Goal: Task Accomplishment & Management: Manage account settings

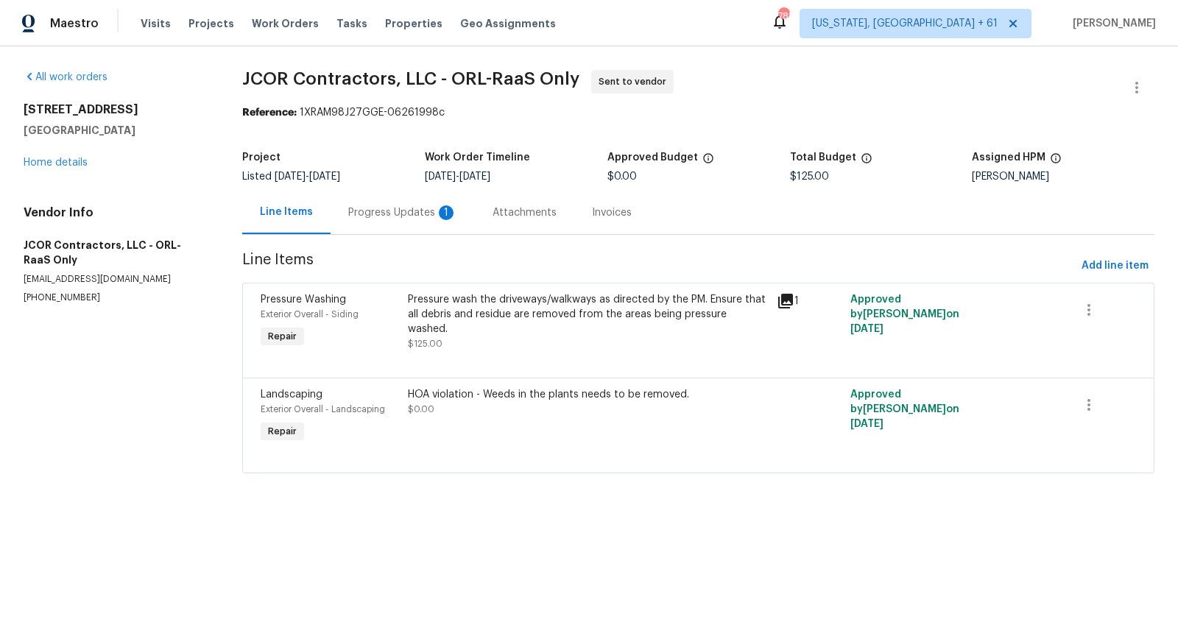
click at [390, 205] on div "Progress Updates 1" at bounding box center [402, 212] width 109 height 15
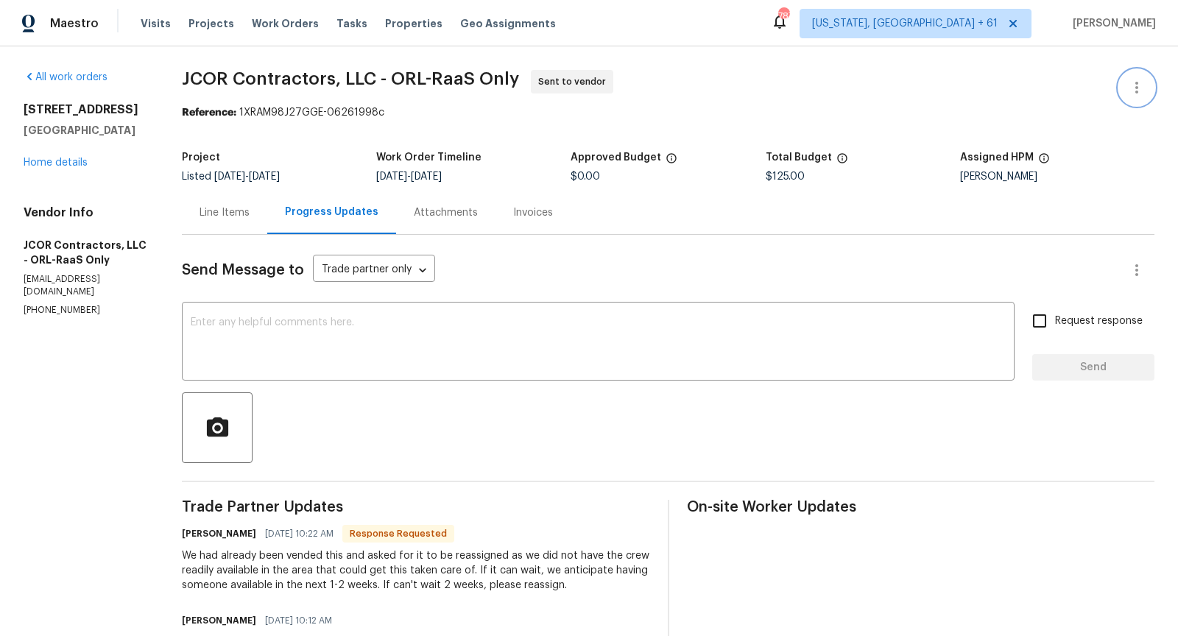
click at [1133, 88] on icon "button" at bounding box center [1137, 88] width 18 height 18
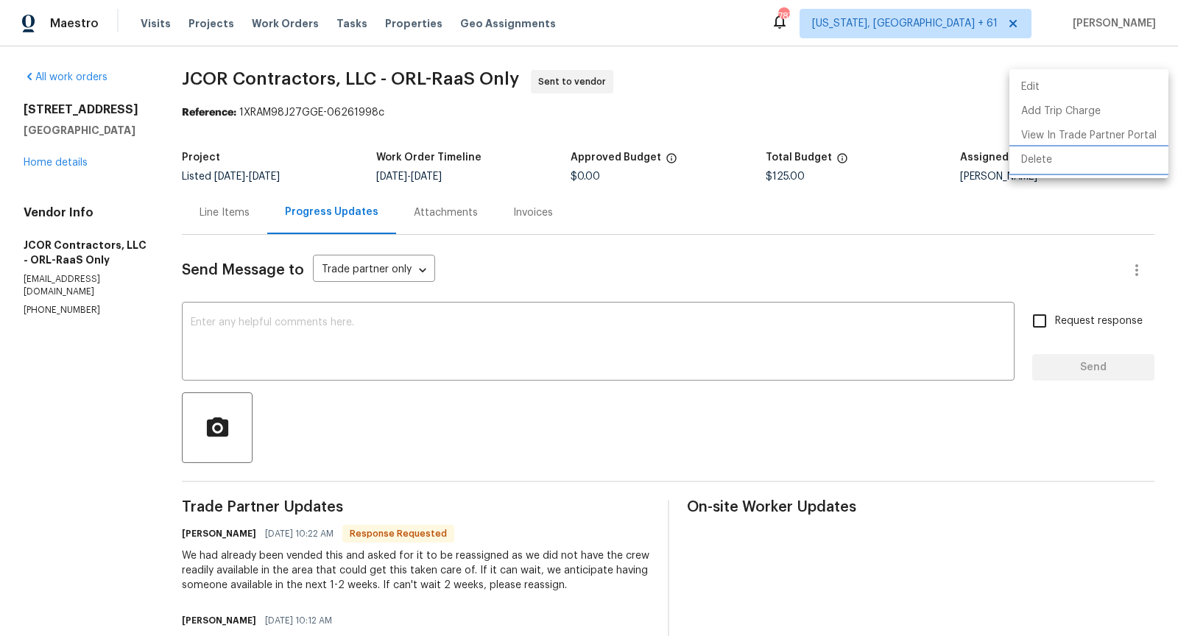
click at [1073, 152] on li "Delete" at bounding box center [1088, 160] width 159 height 24
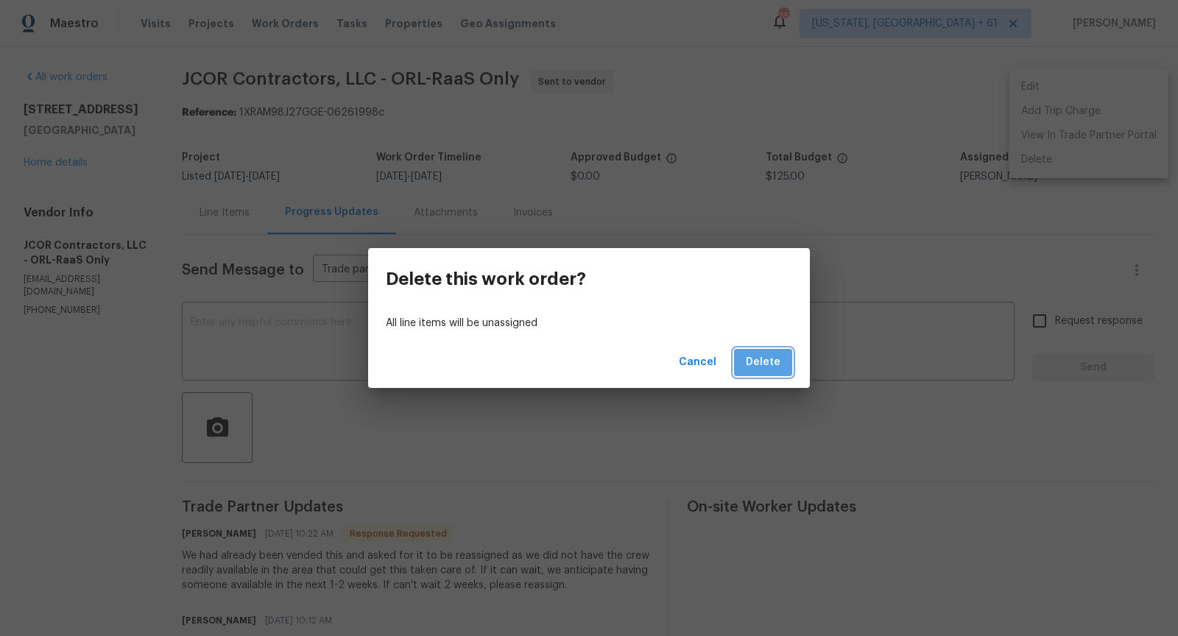
click at [769, 362] on span "Delete" at bounding box center [763, 362] width 35 height 18
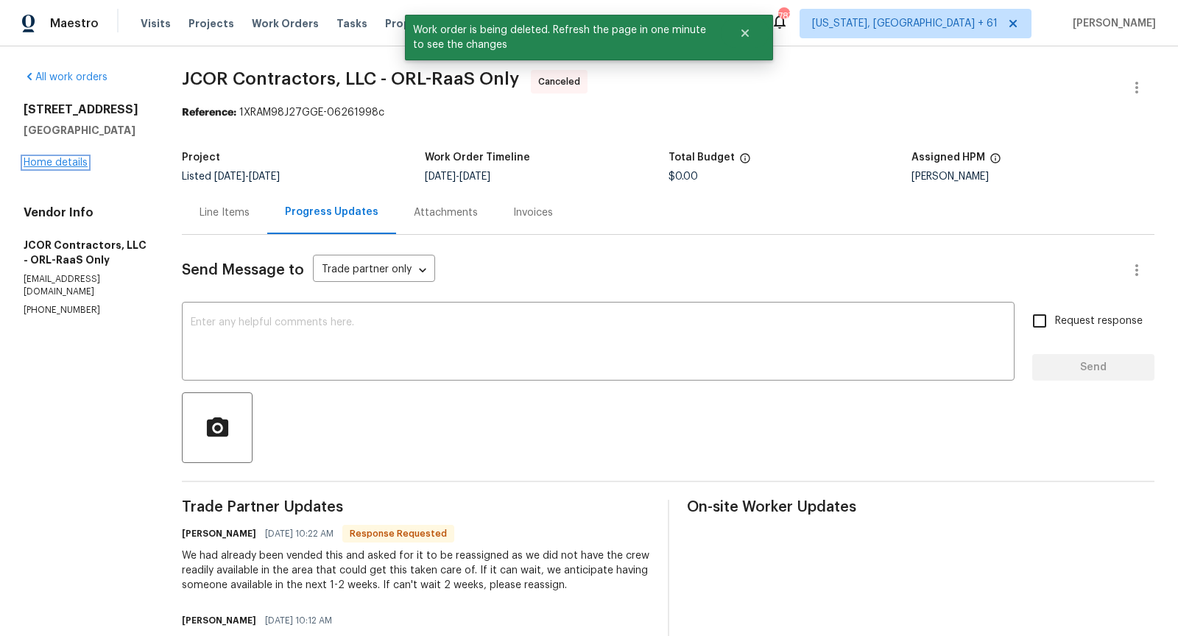
click at [49, 162] on link "Home details" at bounding box center [56, 163] width 64 height 10
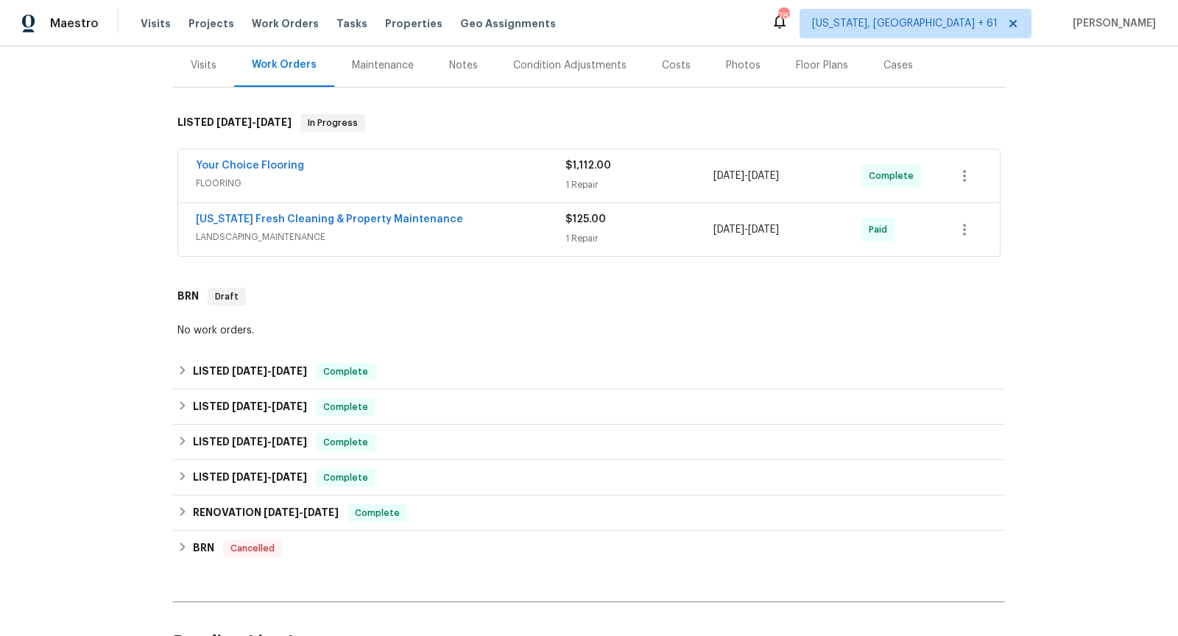
scroll to position [540, 0]
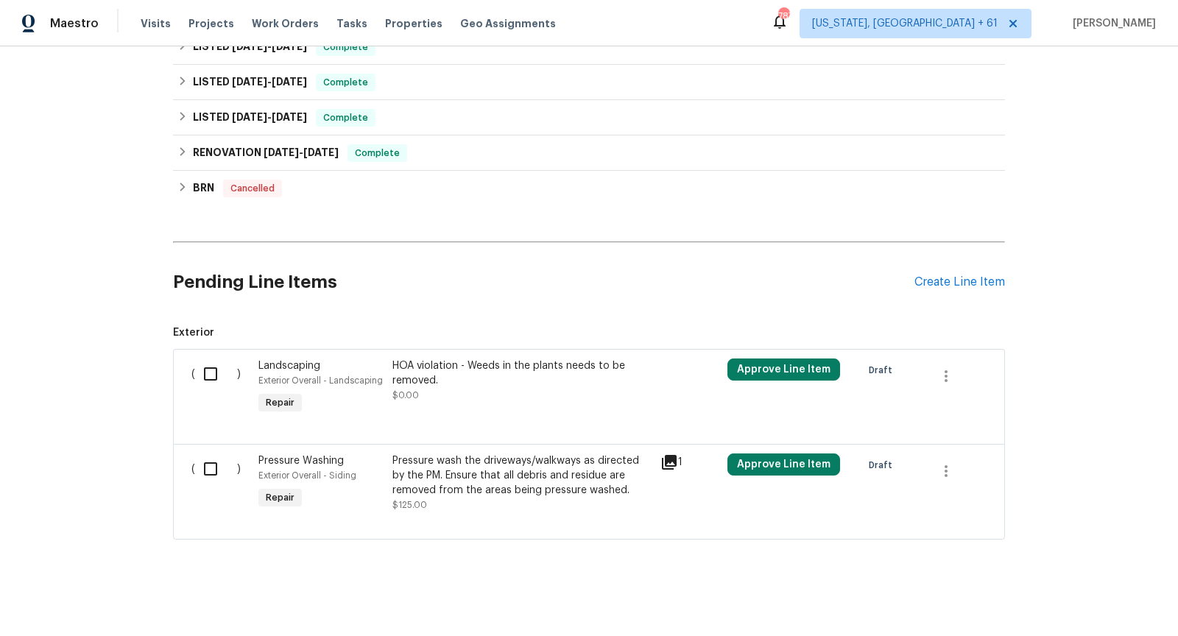
click at [208, 360] on input "checkbox" at bounding box center [216, 374] width 42 height 31
checkbox input "true"
click at [208, 455] on input "checkbox" at bounding box center [216, 469] width 42 height 31
checkbox input "true"
click at [1070, 600] on span "Create Work Order" at bounding box center [1094, 599] width 98 height 18
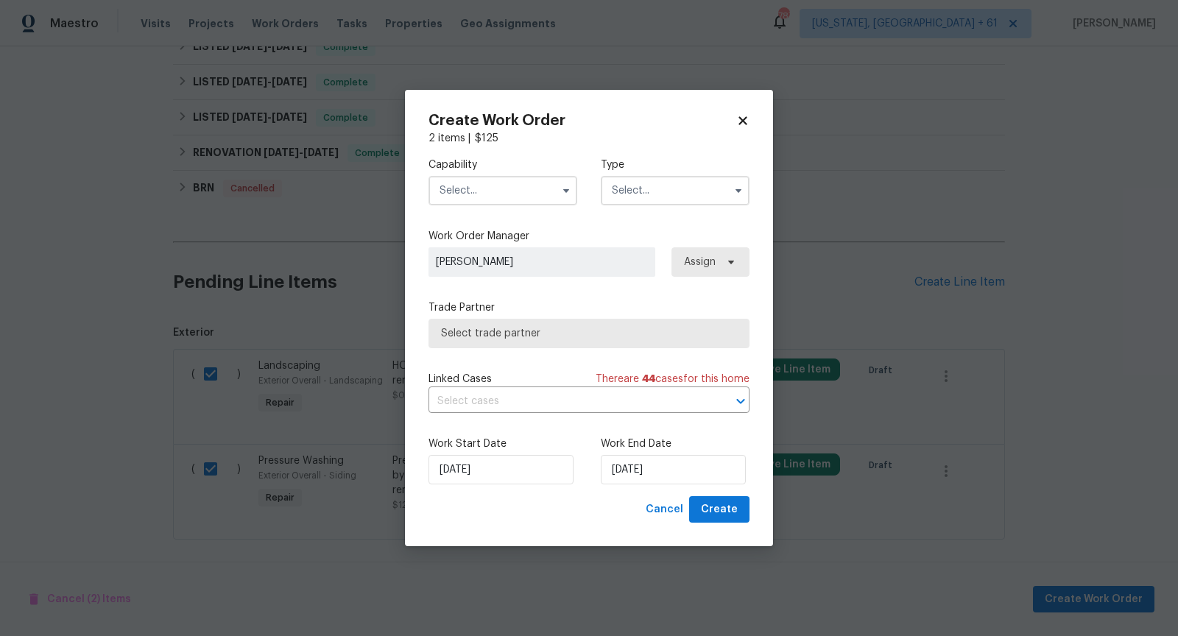
click at [555, 191] on span at bounding box center [566, 191] width 22 height 22
click at [568, 191] on icon "button" at bounding box center [566, 191] width 12 height 12
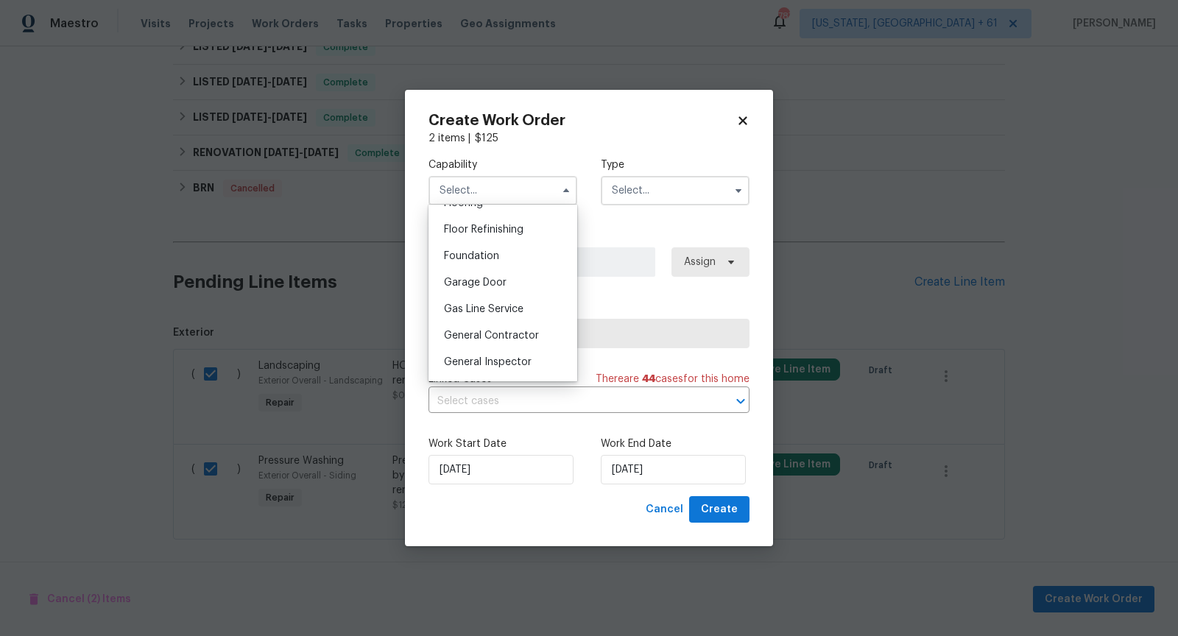
scroll to position [619, 0]
click at [518, 303] on span "General Contractor" at bounding box center [491, 306] width 95 height 10
type input "General Contractor"
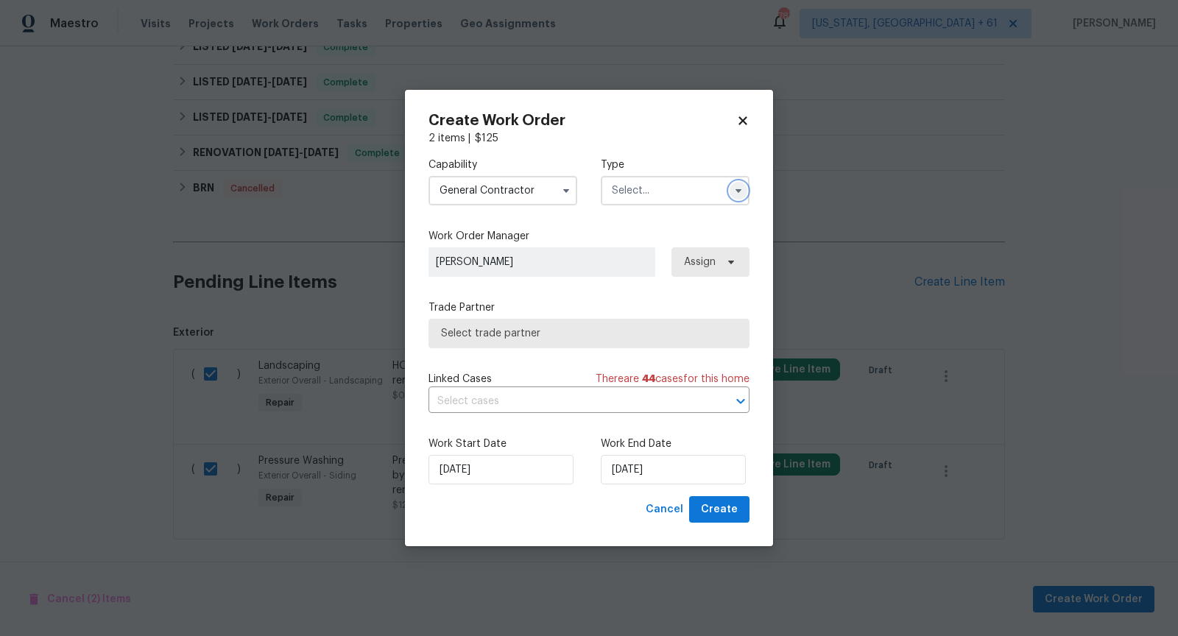
click at [735, 183] on button "button" at bounding box center [739, 191] width 18 height 18
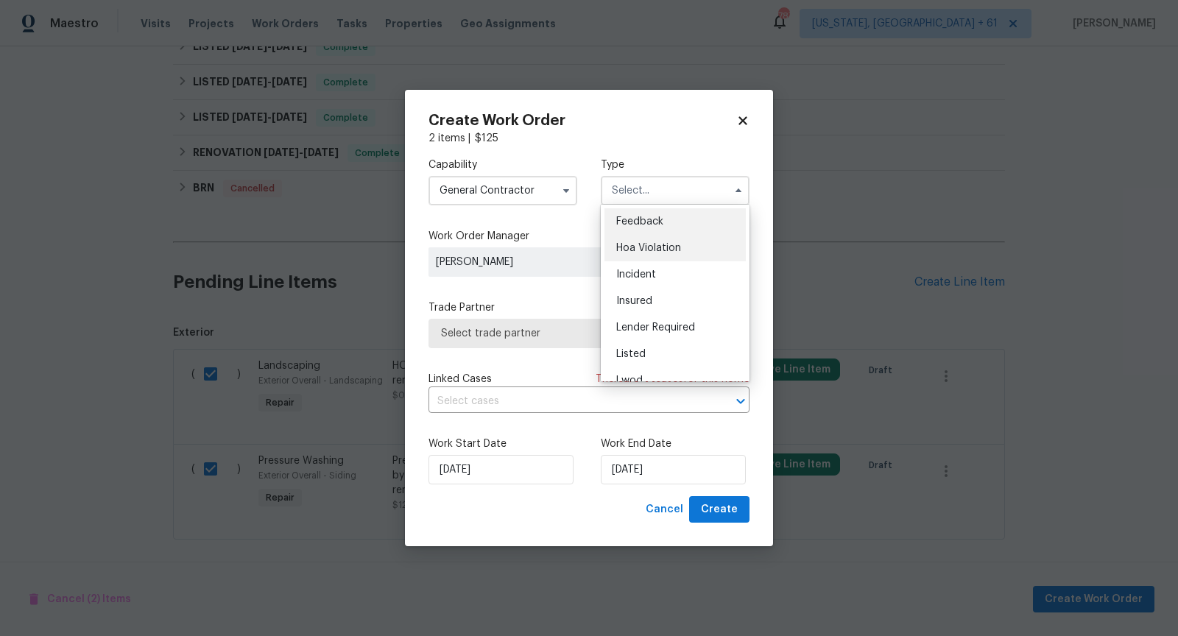
click at [668, 250] on span "Hoa Violation" at bounding box center [648, 248] width 65 height 10
type input "Hoa Violation"
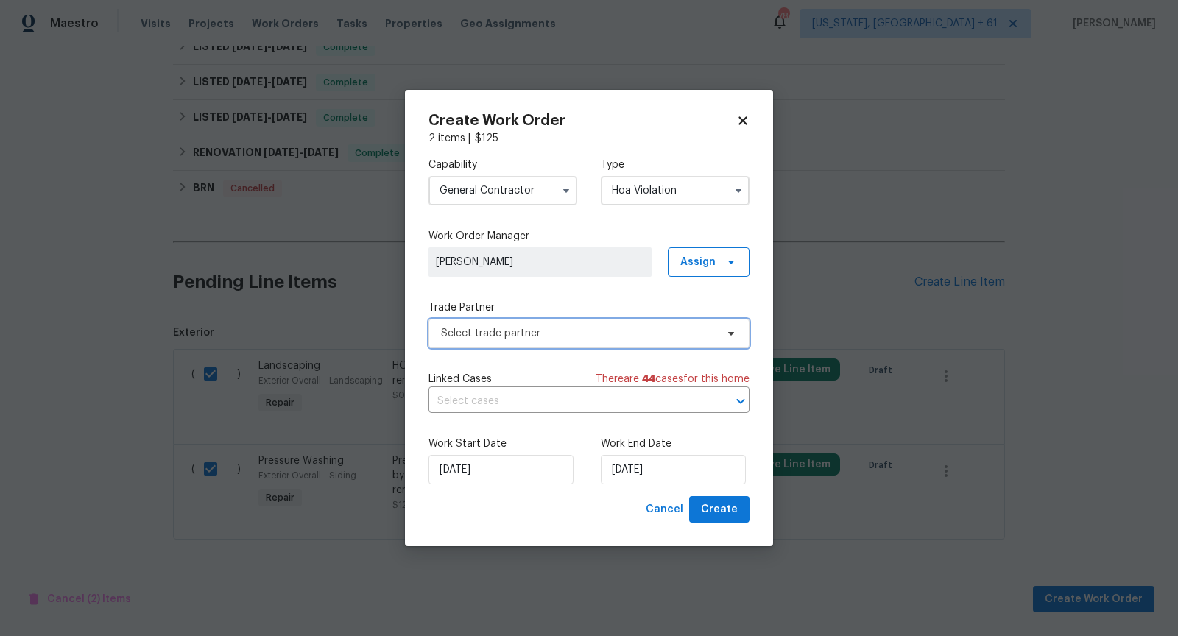
click at [730, 340] on span "Select trade partner" at bounding box center [588, 333] width 321 height 29
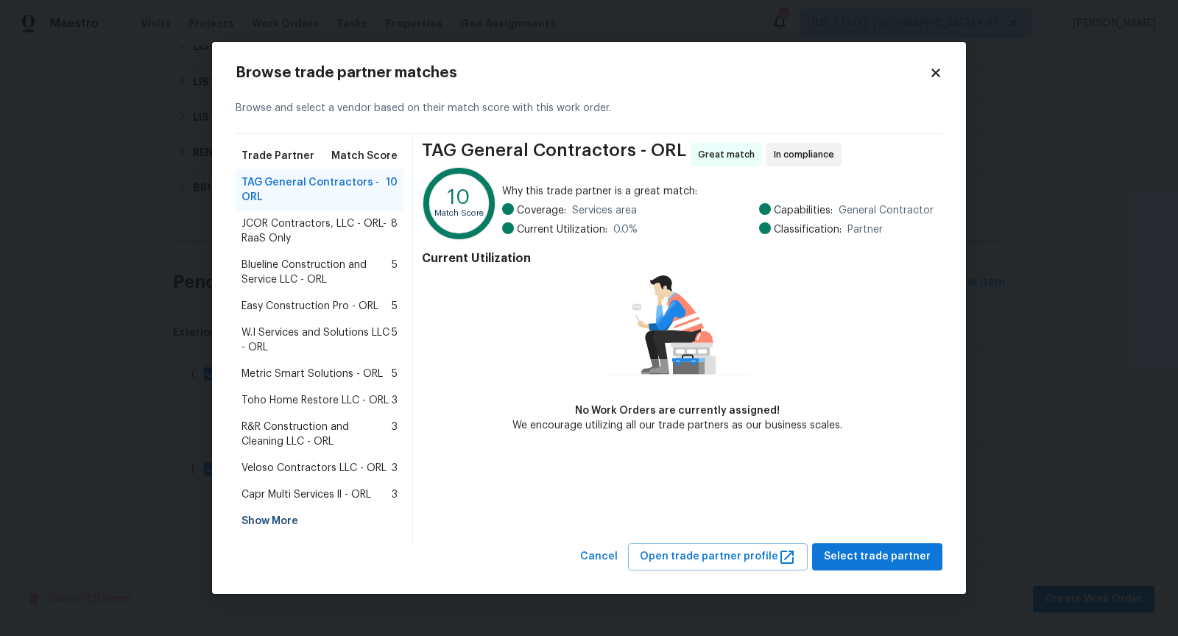
click at [314, 264] on span "Blueline Construction and Service LLC - ORL" at bounding box center [316, 272] width 150 height 29
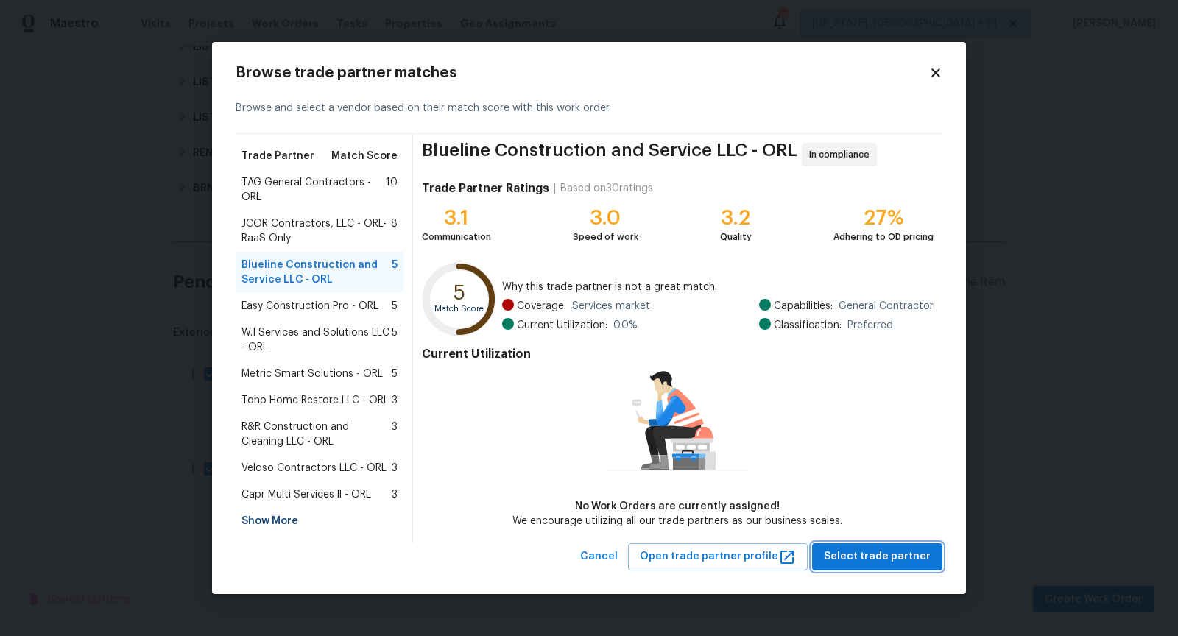
click at [889, 554] on span "Select trade partner" at bounding box center [877, 557] width 107 height 18
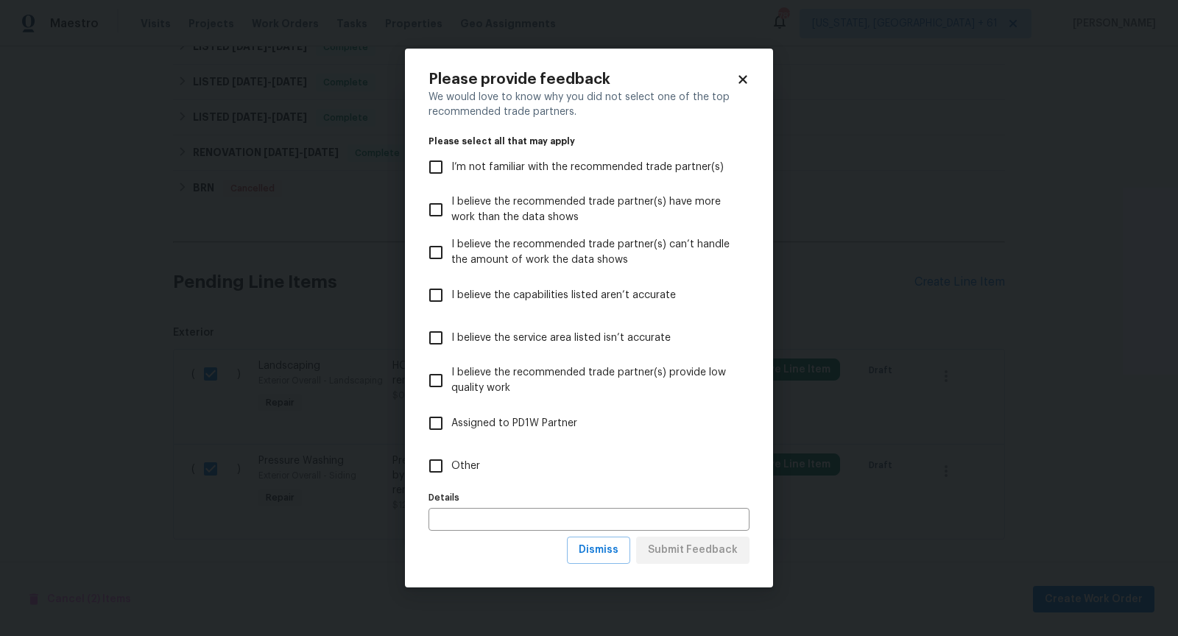
click at [432, 468] on input "Other" at bounding box center [435, 466] width 31 height 31
checkbox input "true"
click at [690, 549] on span "Submit Feedback" at bounding box center [693, 550] width 90 height 18
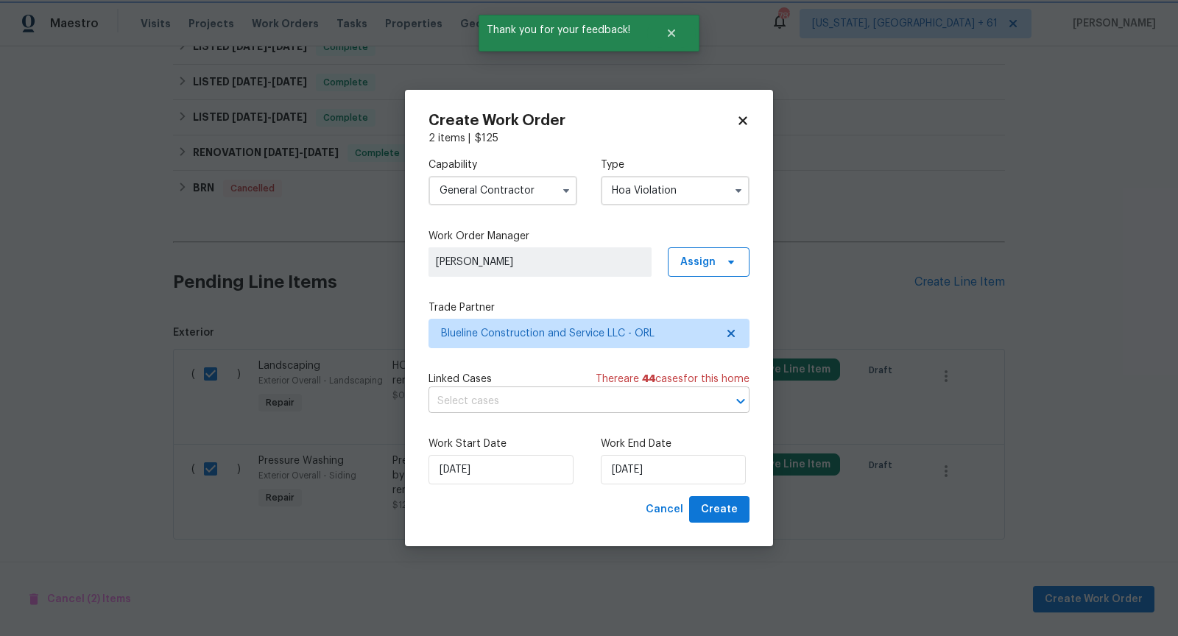
click at [734, 396] on icon "Open" at bounding box center [741, 401] width 18 height 18
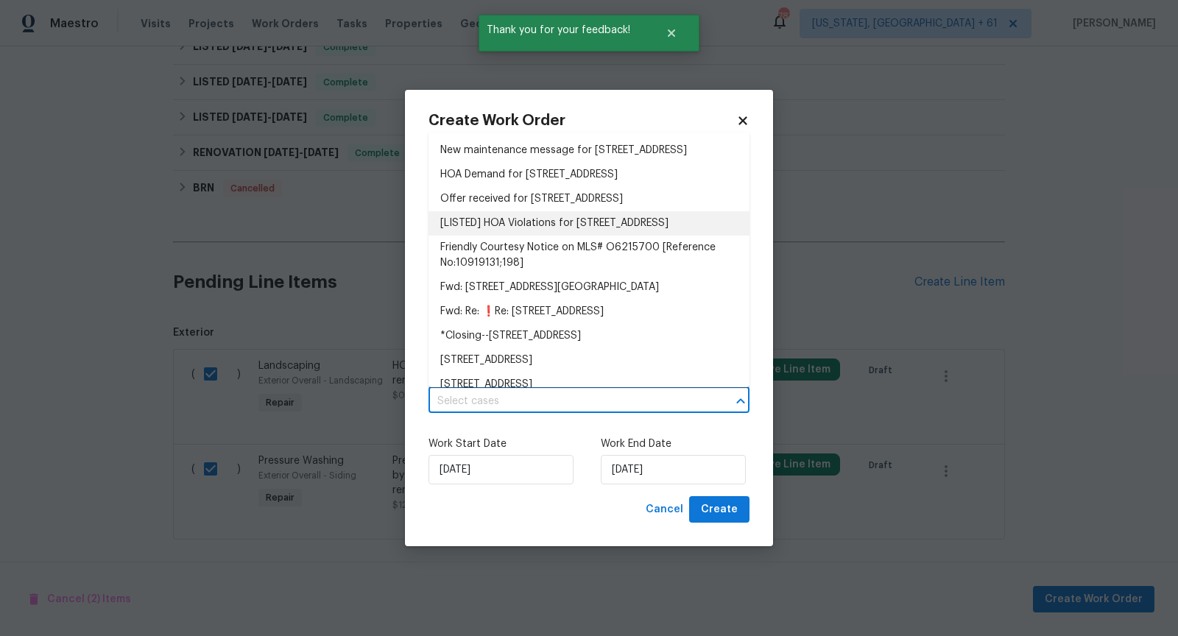
click at [571, 233] on li "[LISTED] HOA Violations for 89 Rivertown Rd, Palm Coast, FL 32137" at bounding box center [588, 223] width 321 height 24
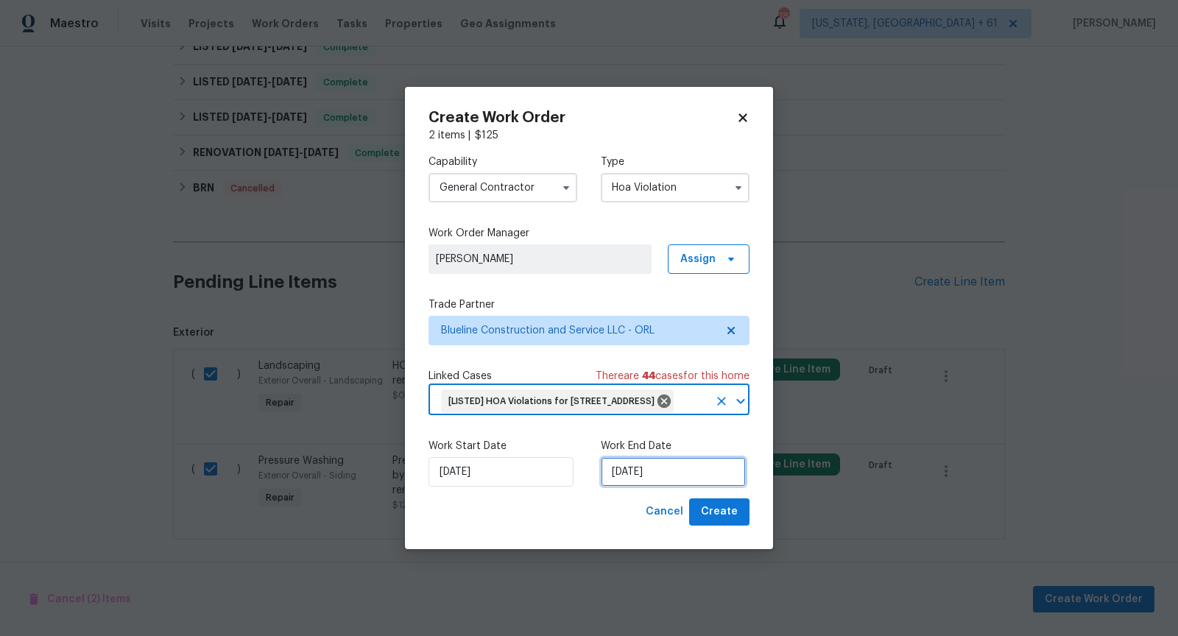
click at [646, 487] on input "03/10/2025" at bounding box center [673, 471] width 145 height 29
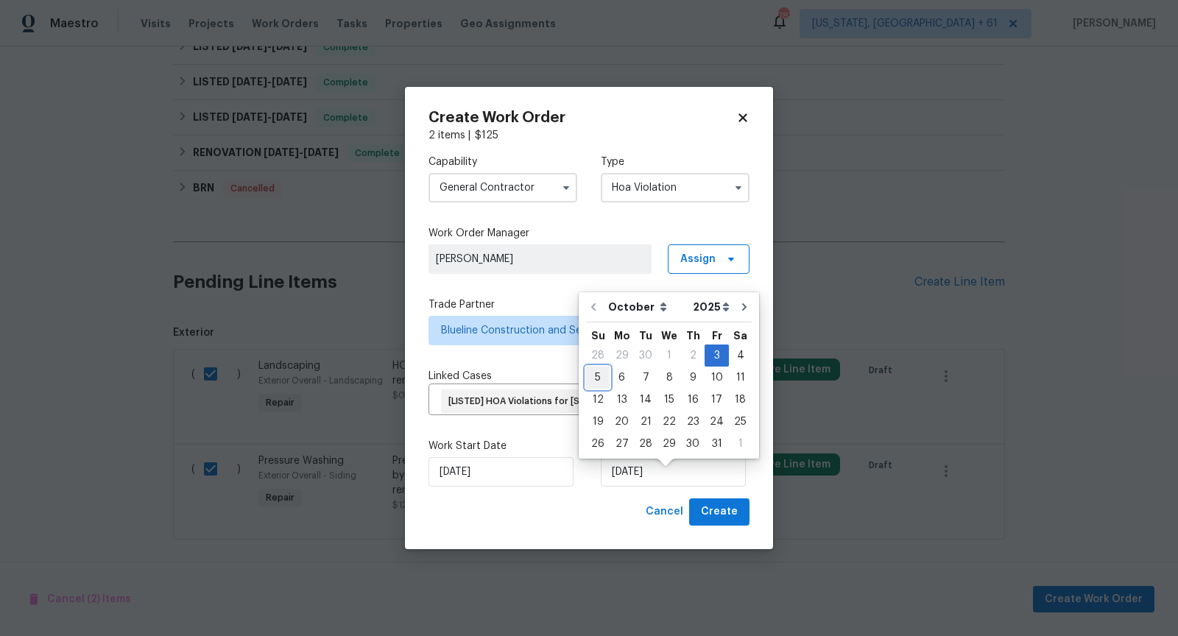
click at [594, 369] on div "5" at bounding box center [598, 377] width 24 height 21
type input "05/10/2025"
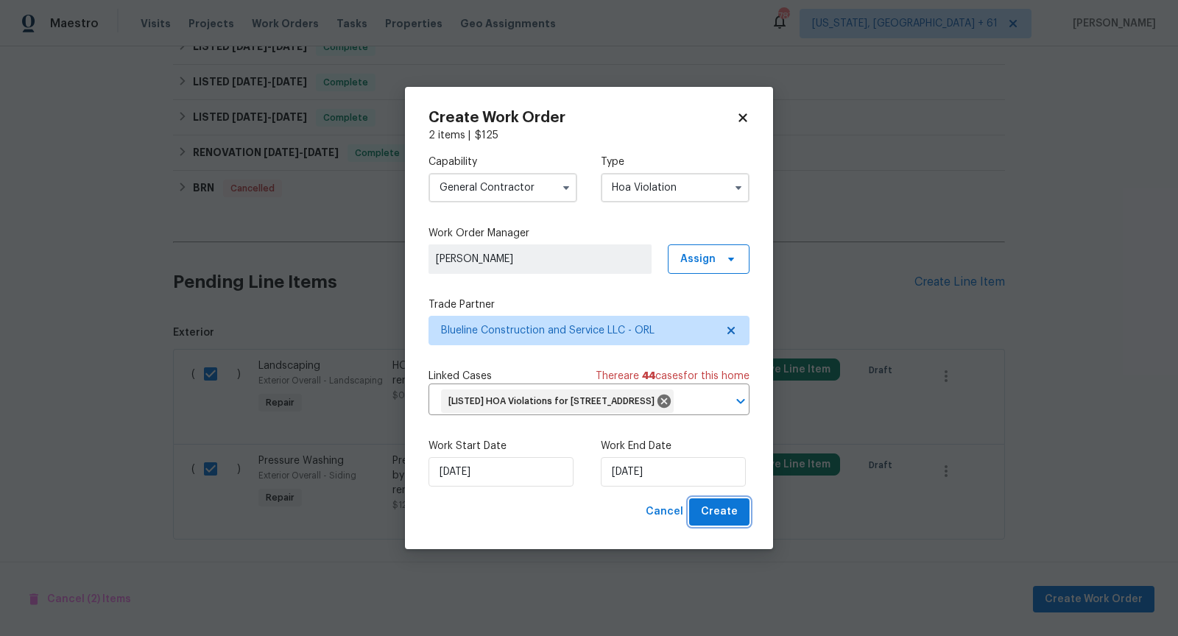
click at [738, 523] on button "Create" at bounding box center [719, 511] width 60 height 27
checkbox input "false"
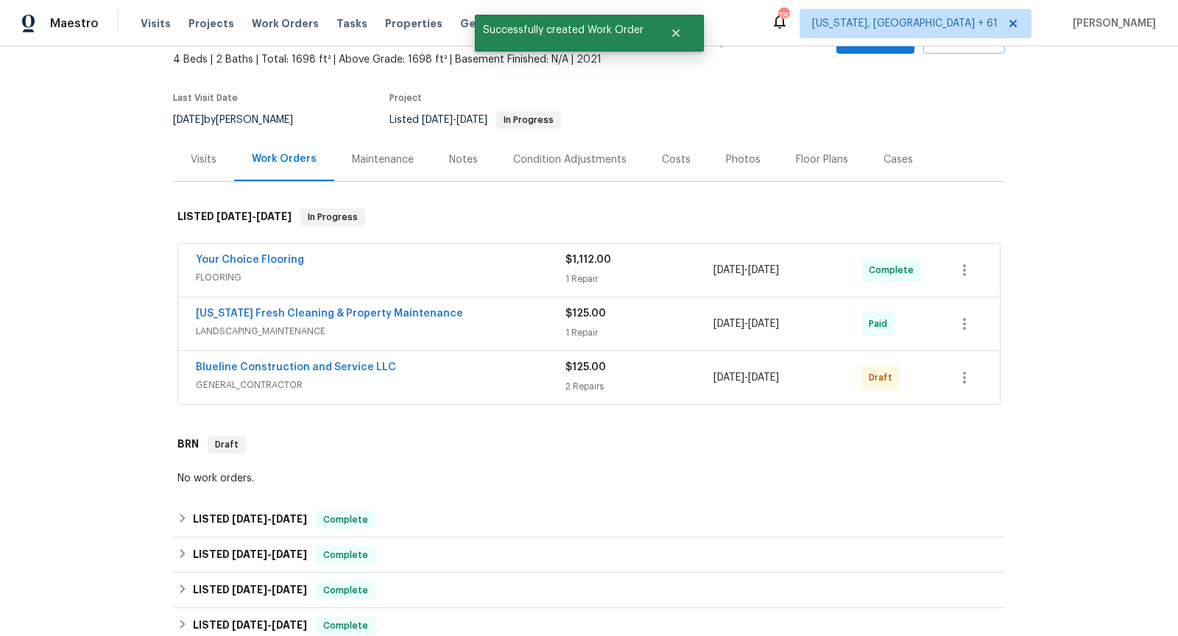
scroll to position [82, 0]
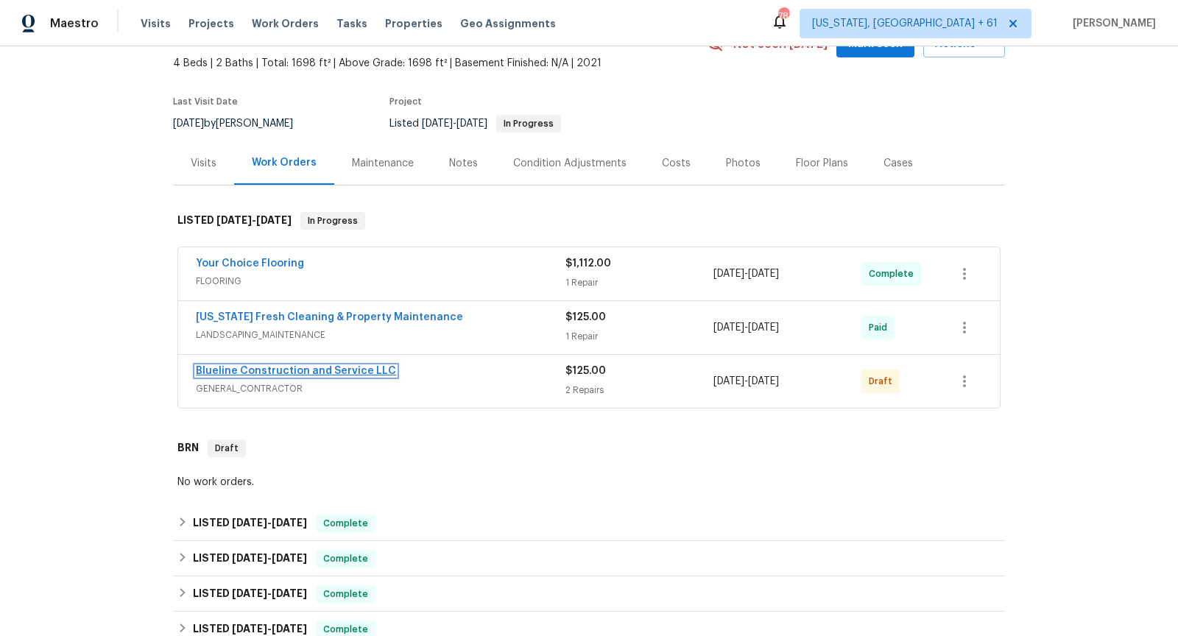
click at [311, 371] on link "Blueline Construction and Service LLC" at bounding box center [296, 371] width 200 height 10
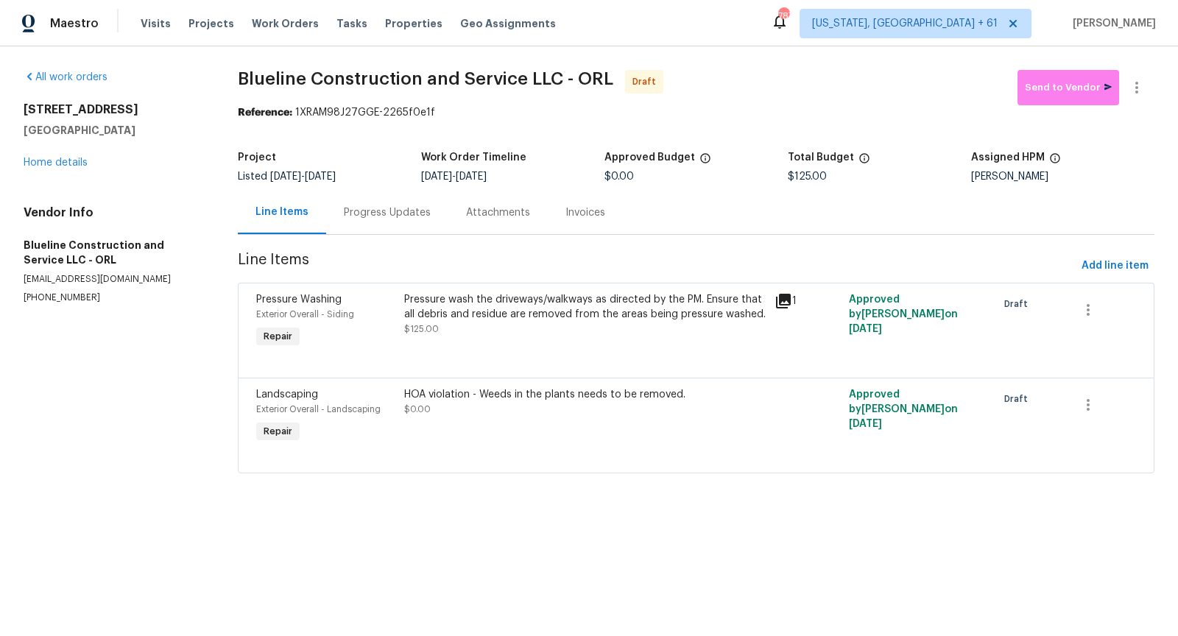
click at [390, 211] on div "Progress Updates" at bounding box center [387, 212] width 87 height 15
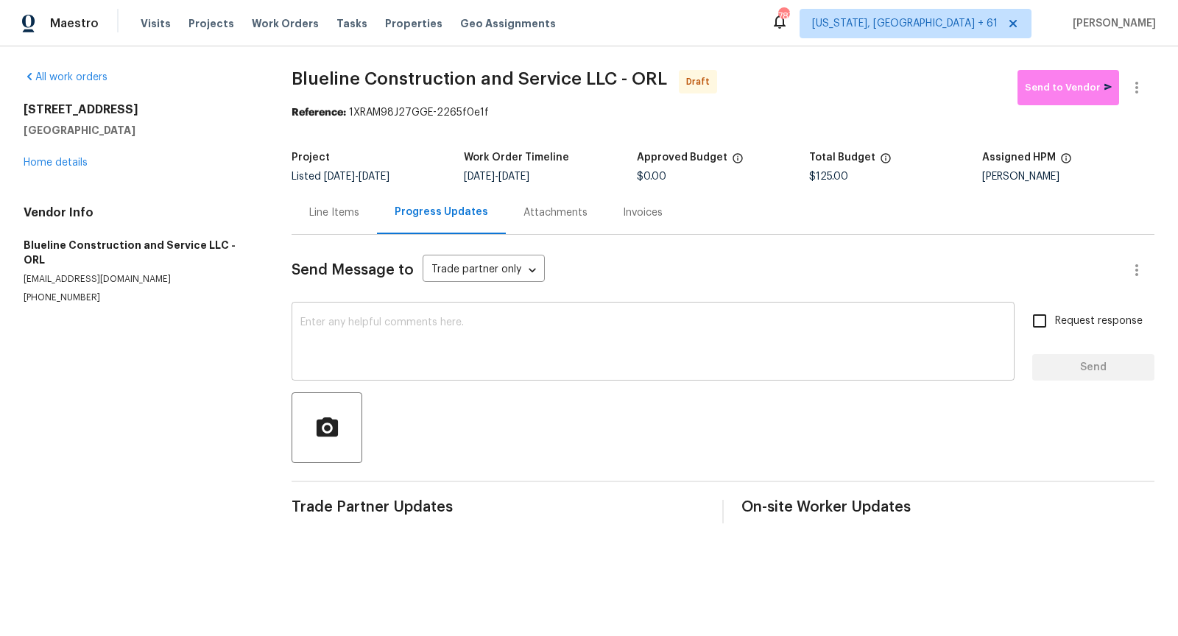
click at [416, 325] on textarea at bounding box center [652, 343] width 705 height 52
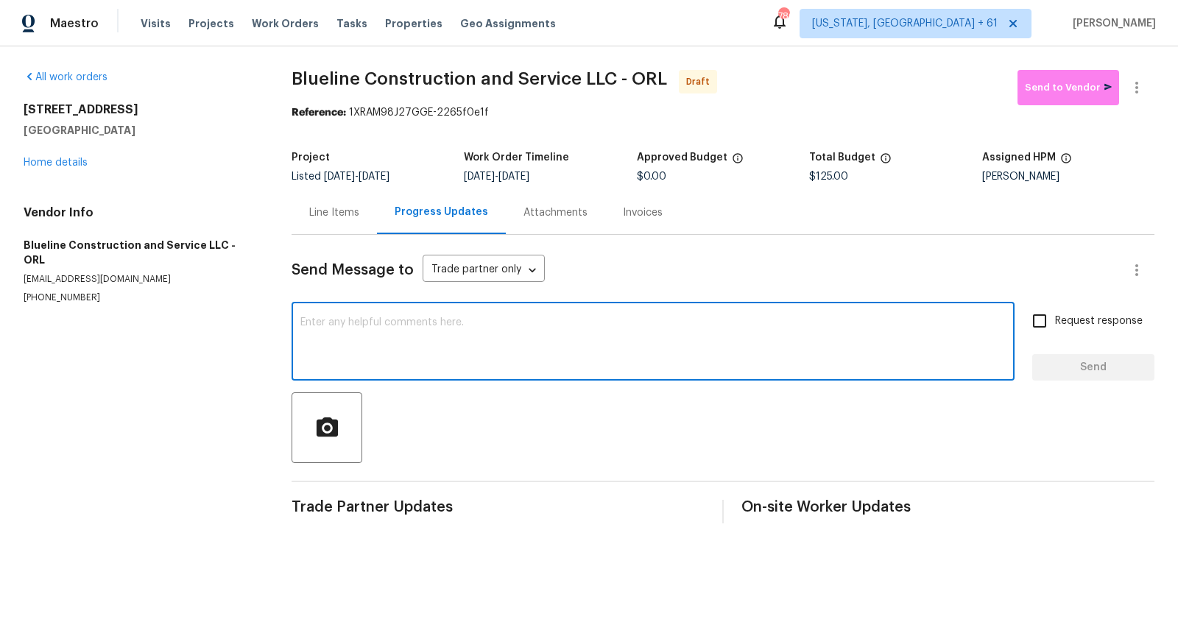
paste textarea "Hi, I'm [PERSON_NAME] from Opendoor. Just wanted to check if you received the w…"
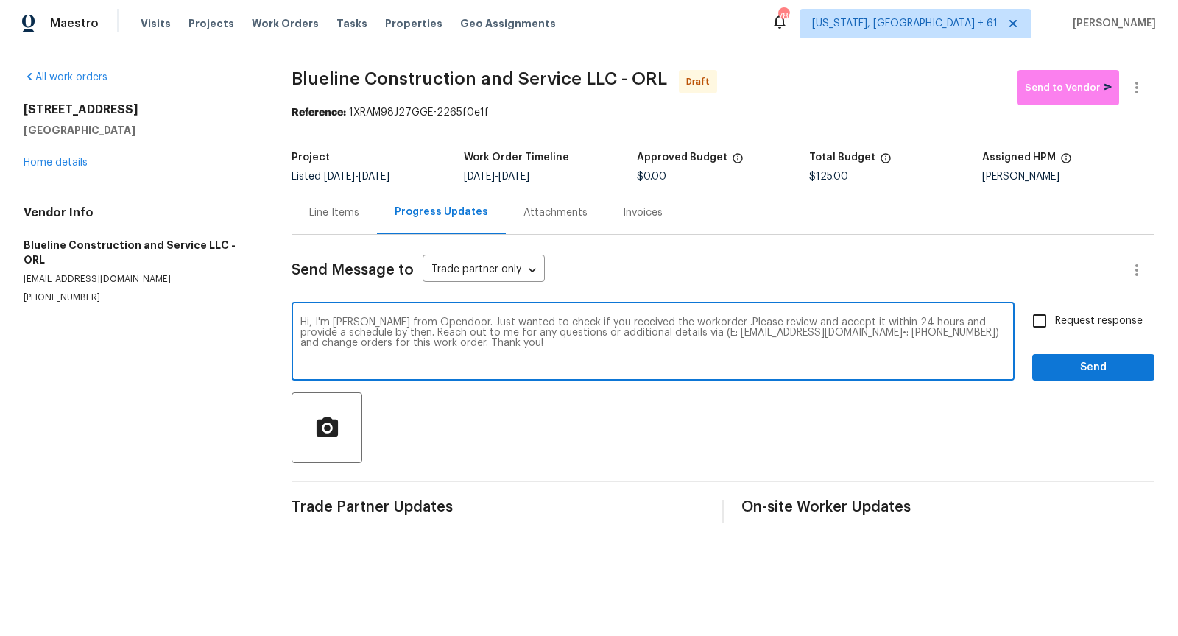
type textarea "Hi, I'm [PERSON_NAME] from Opendoor. Just wanted to check if you received the w…"
click at [1036, 328] on input "Request response" at bounding box center [1039, 321] width 31 height 31
checkbox input "true"
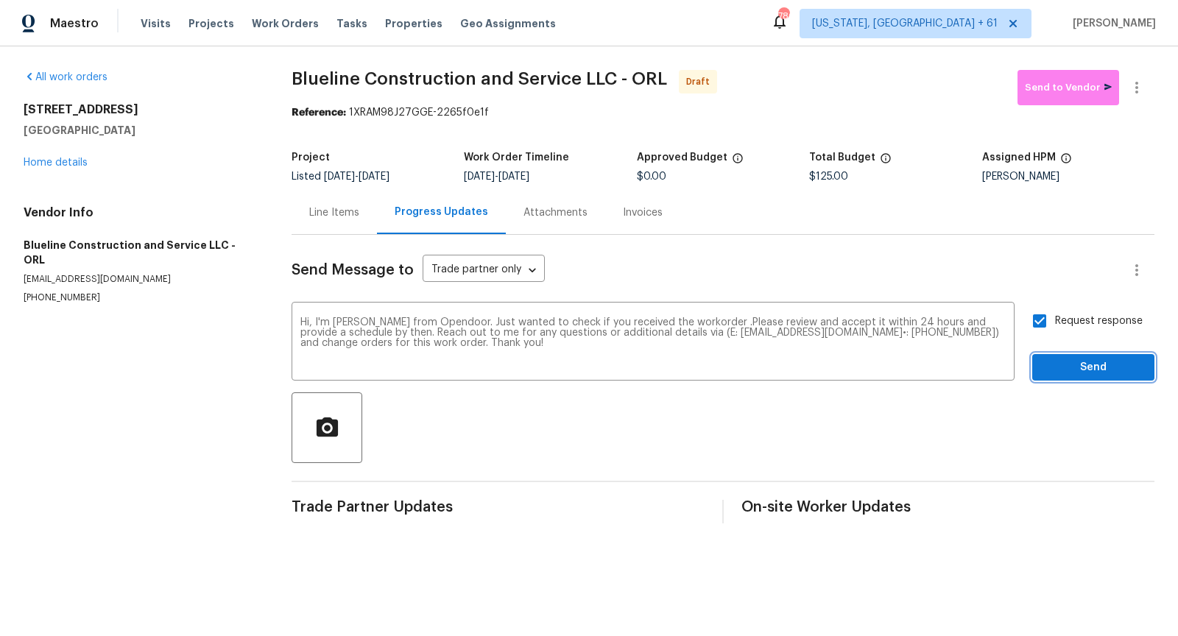
click at [1051, 359] on span "Send" at bounding box center [1093, 368] width 99 height 18
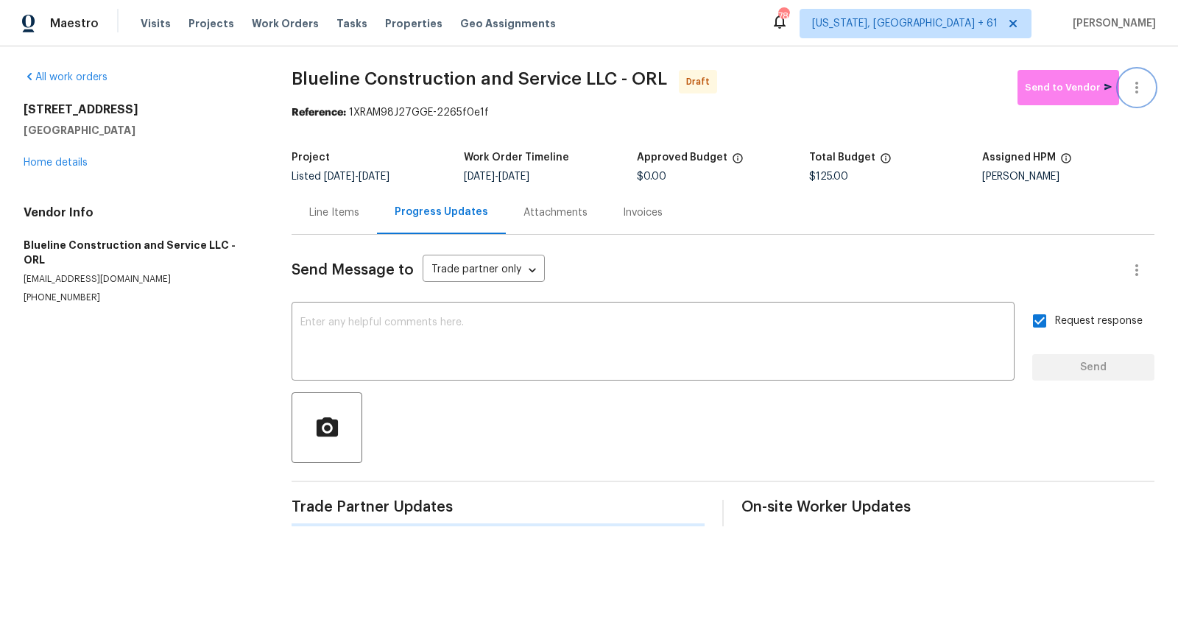
click at [1145, 86] on icon "button" at bounding box center [1137, 88] width 18 height 18
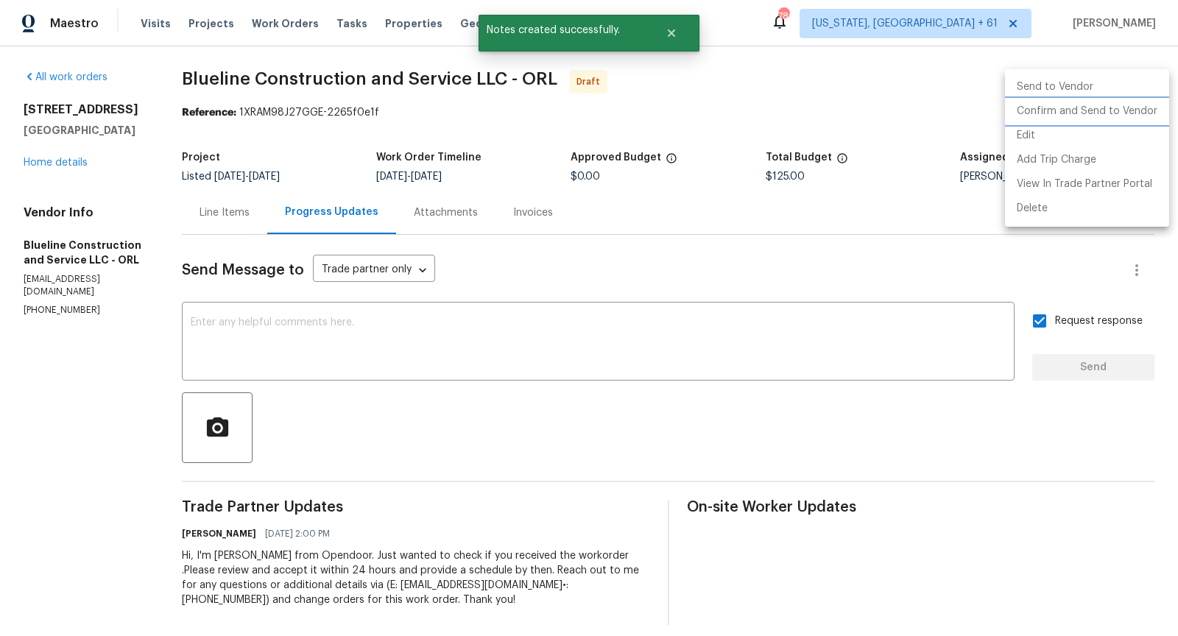
click at [1056, 107] on li "Confirm and Send to Vendor" at bounding box center [1087, 111] width 164 height 24
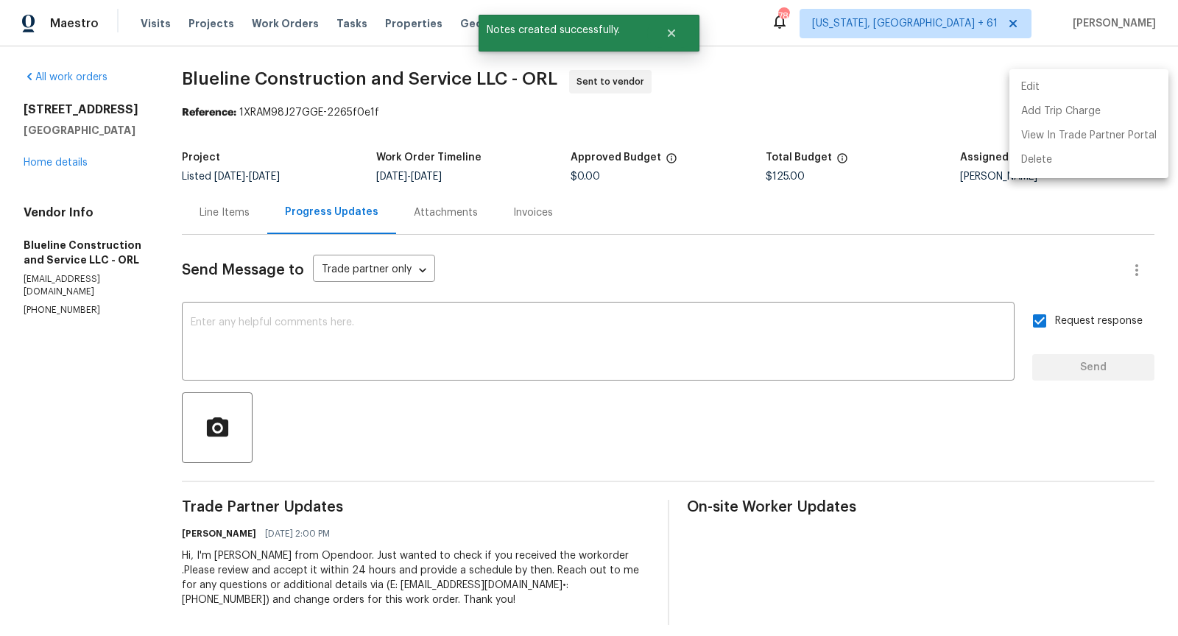
click at [251, 214] on div at bounding box center [589, 318] width 1178 height 636
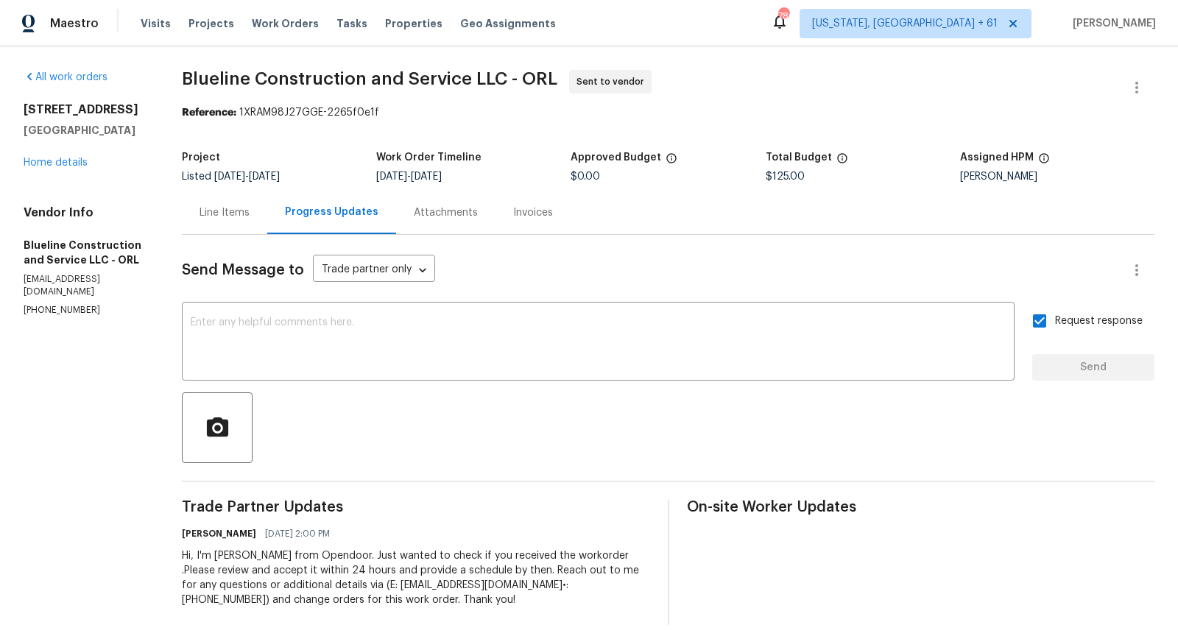
click at [224, 208] on div "Line Items" at bounding box center [225, 212] width 50 height 15
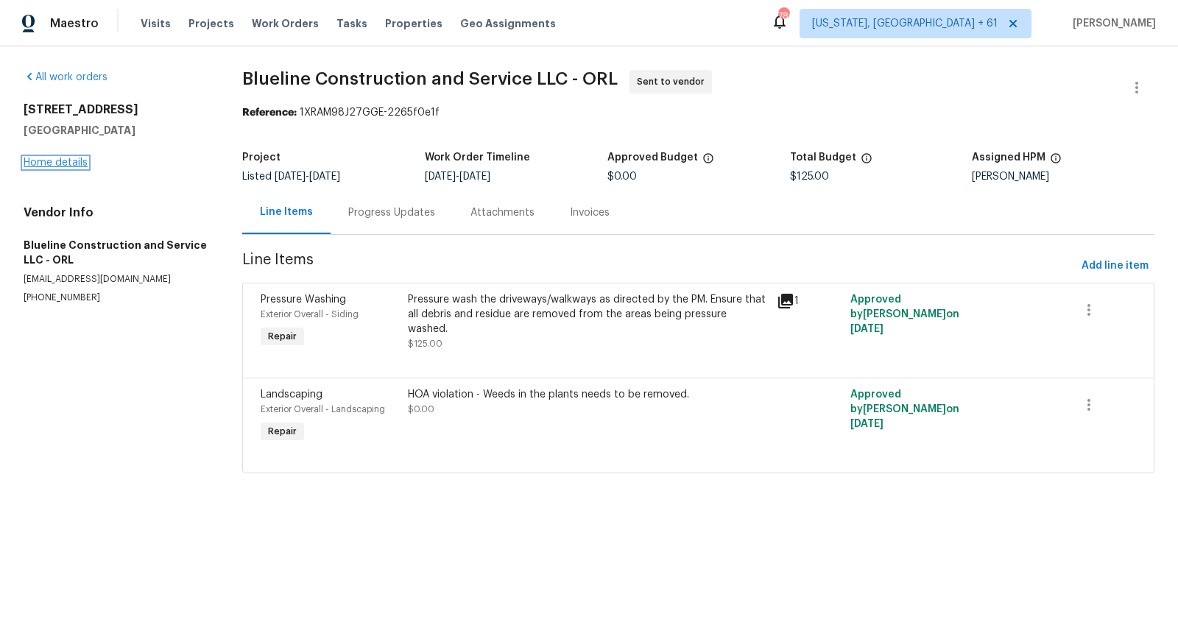
click at [65, 159] on link "Home details" at bounding box center [56, 163] width 64 height 10
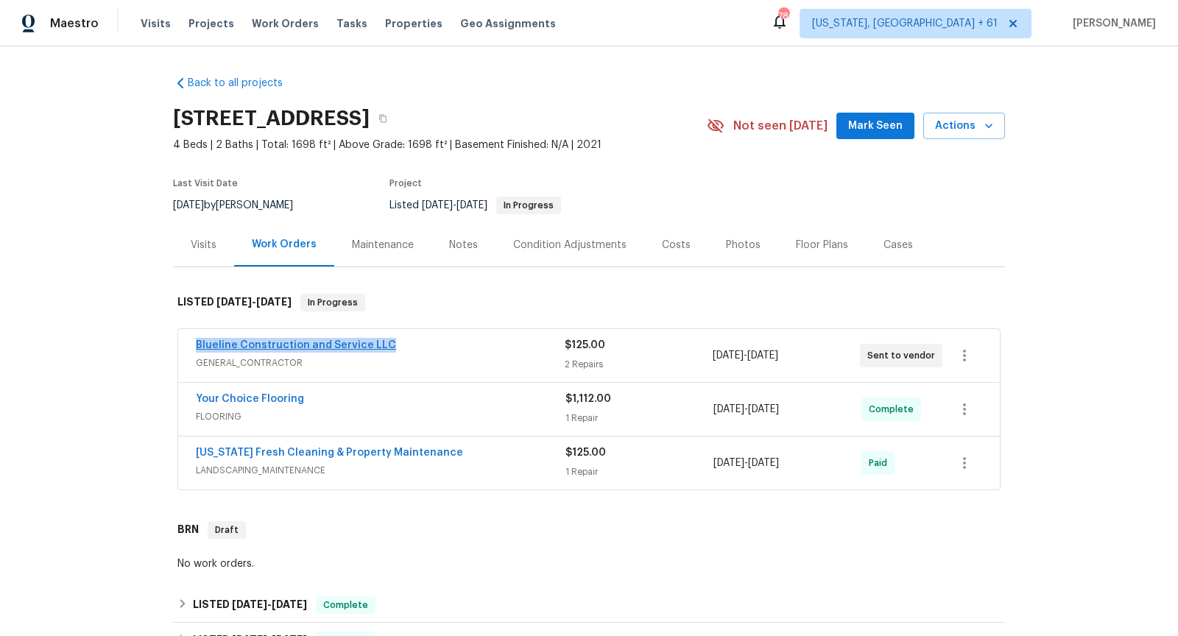
drag, startPoint x: 390, startPoint y: 345, endPoint x: 195, endPoint y: 342, distance: 195.1
click at [196, 342] on div "Blueline Construction and Service LLC" at bounding box center [380, 347] width 369 height 18
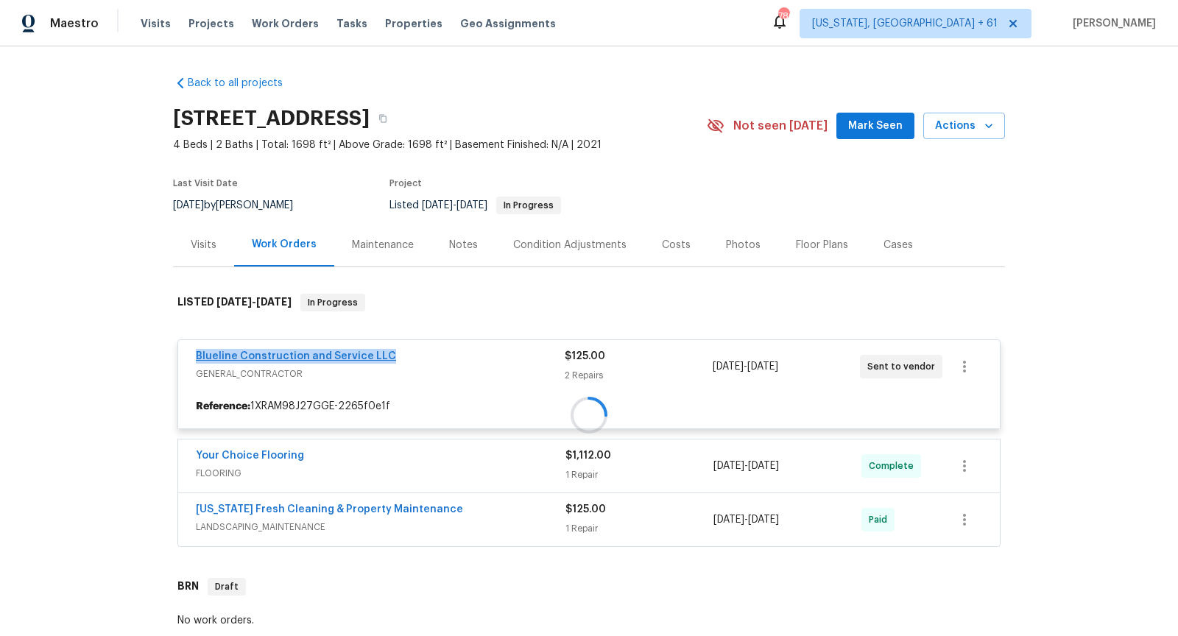
copy link "Blueline Construction and Service LLC"
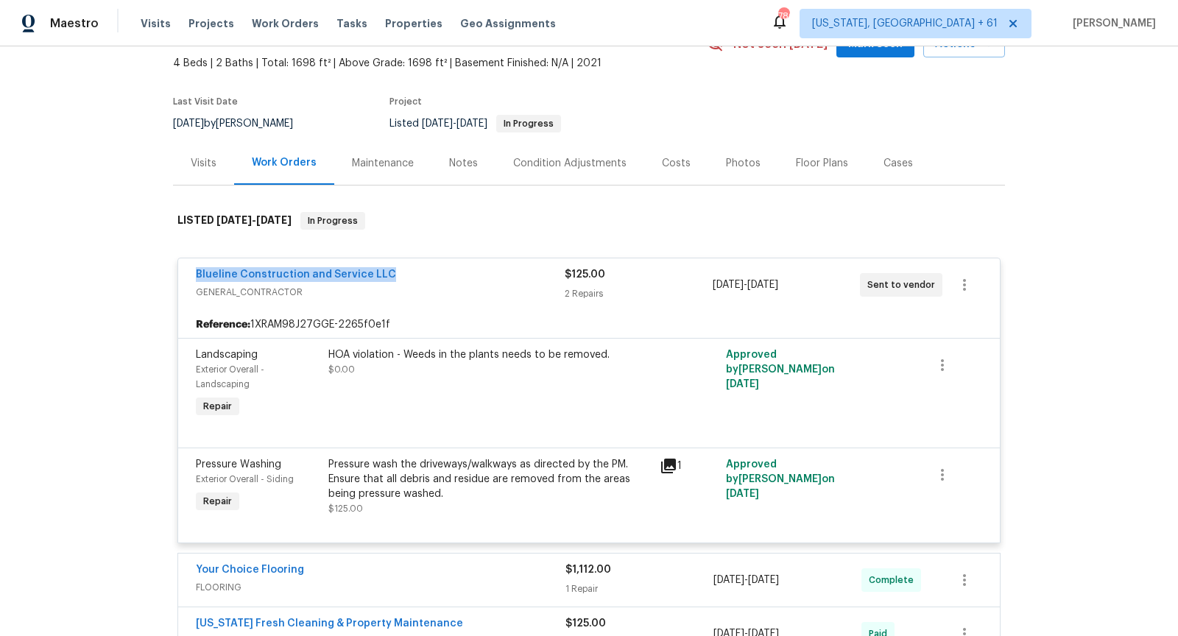
scroll to position [93, 0]
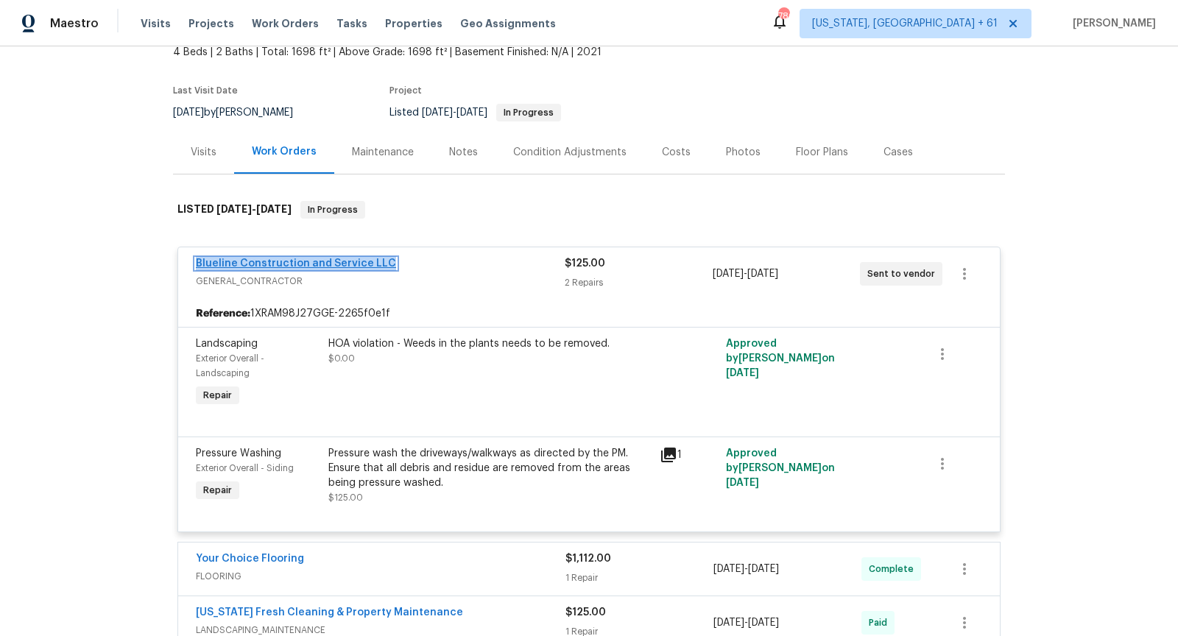
click at [320, 262] on link "Blueline Construction and Service LLC" at bounding box center [296, 263] width 200 height 10
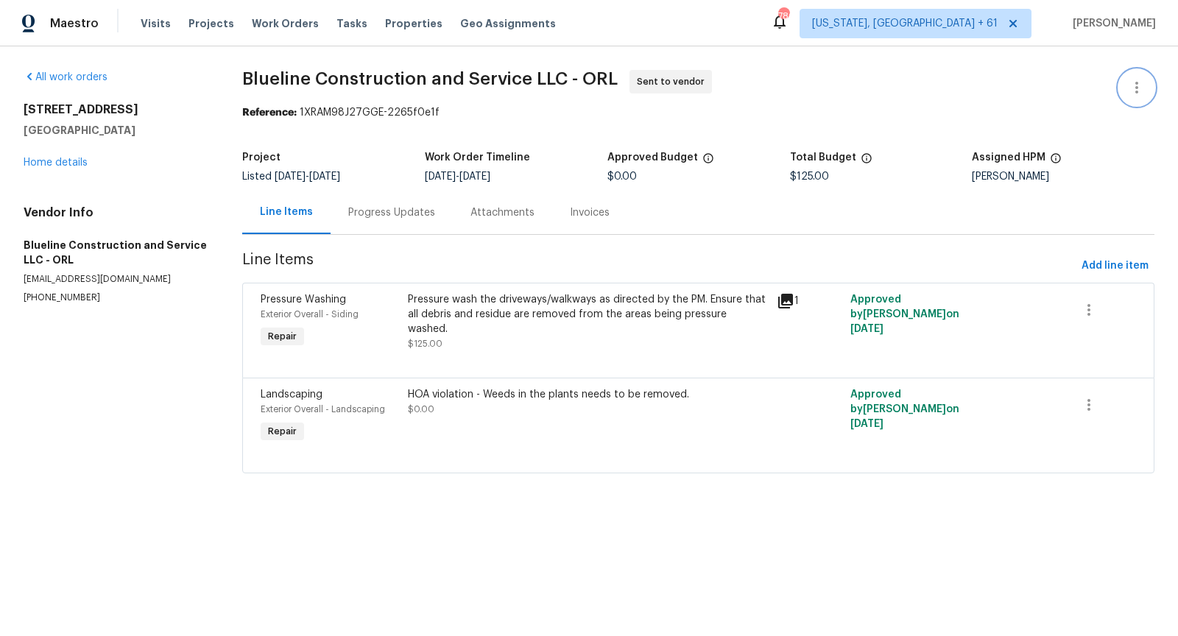
click at [1140, 95] on icon "button" at bounding box center [1137, 88] width 18 height 18
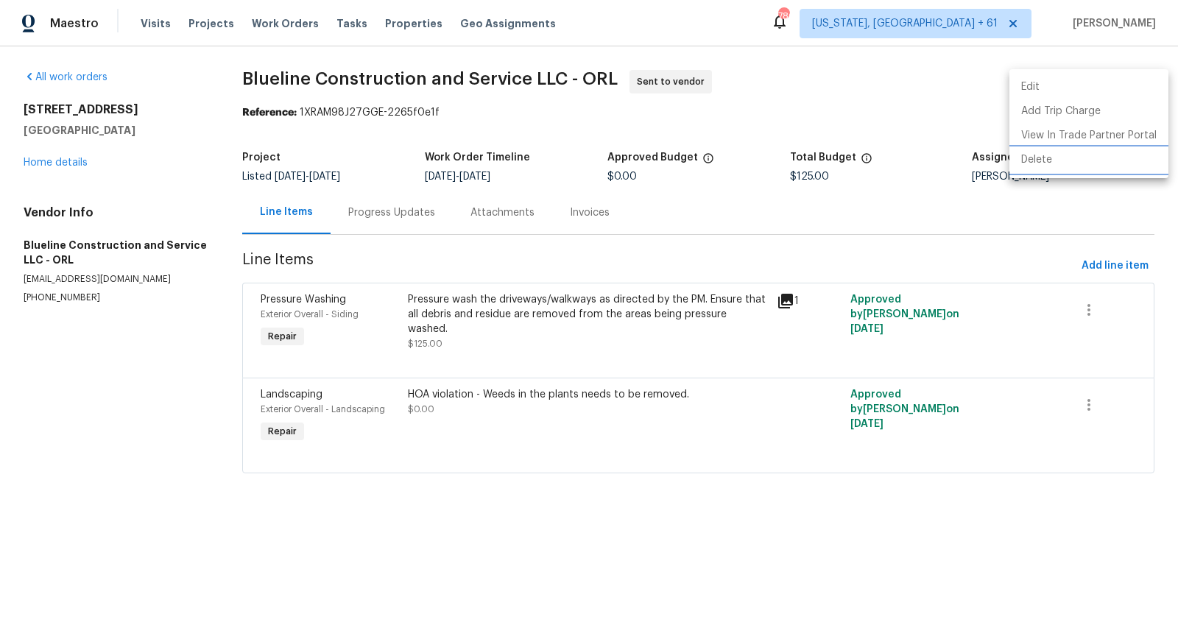
click at [1069, 164] on li "Delete" at bounding box center [1088, 160] width 159 height 24
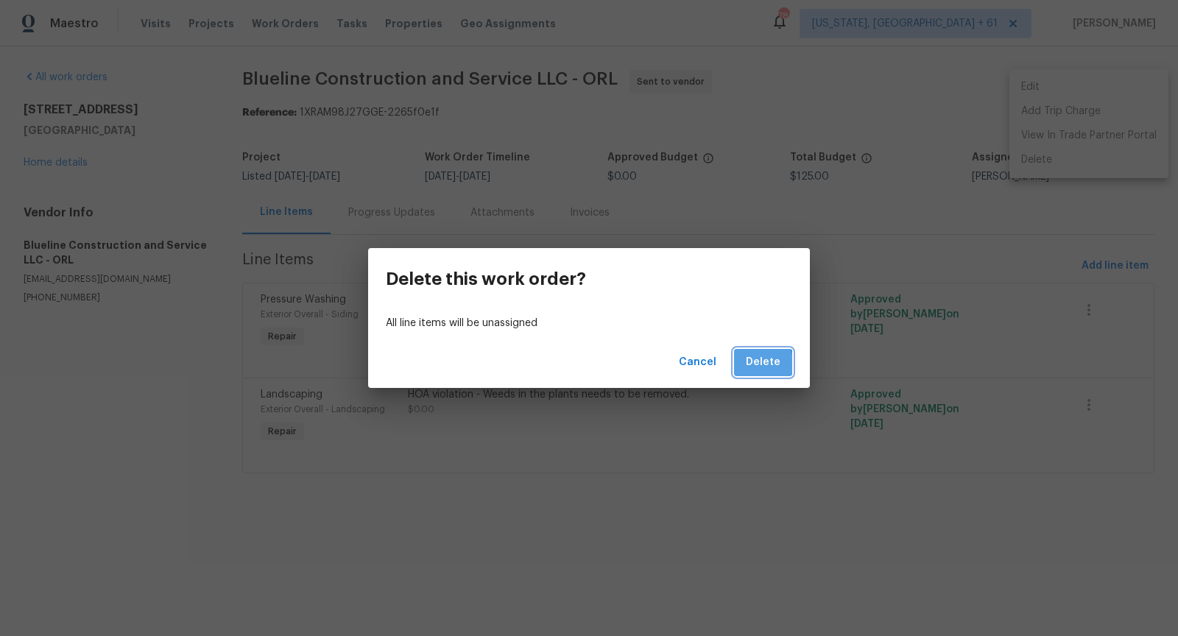
click at [763, 363] on span "Delete" at bounding box center [763, 362] width 35 height 18
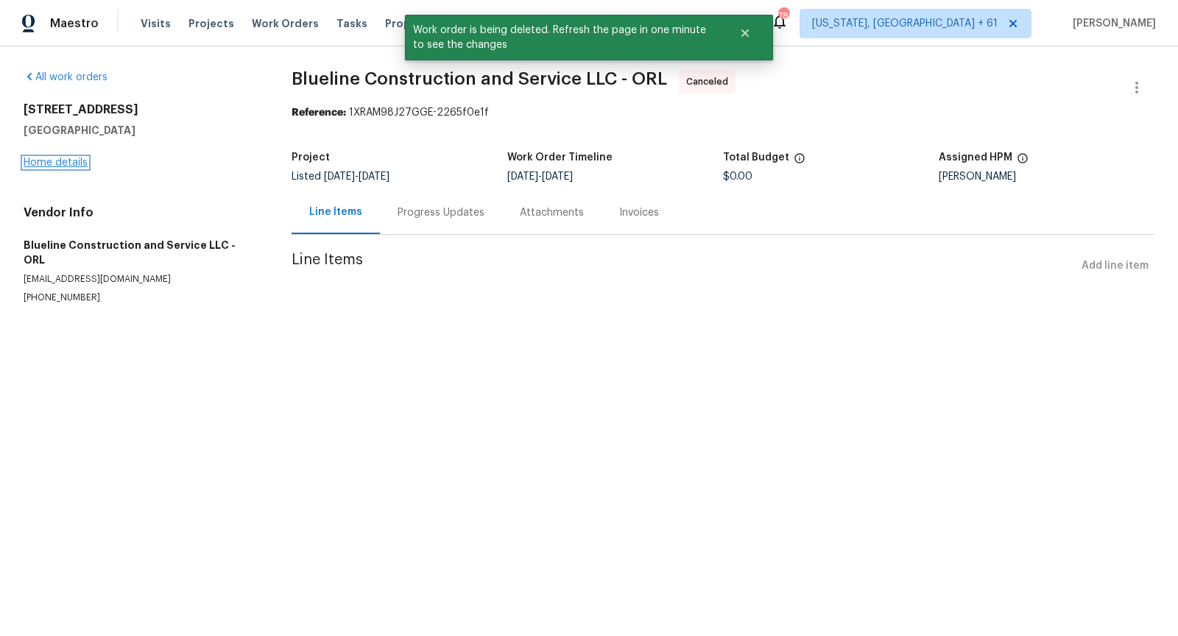
click at [58, 158] on link "Home details" at bounding box center [56, 163] width 64 height 10
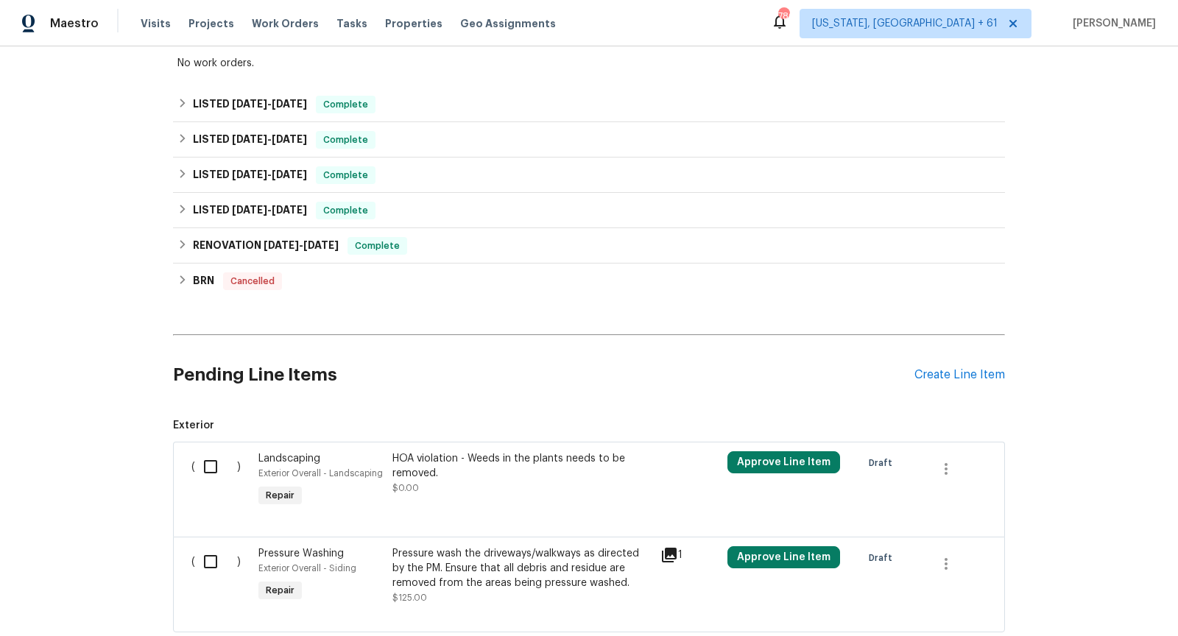
scroll to position [540, 0]
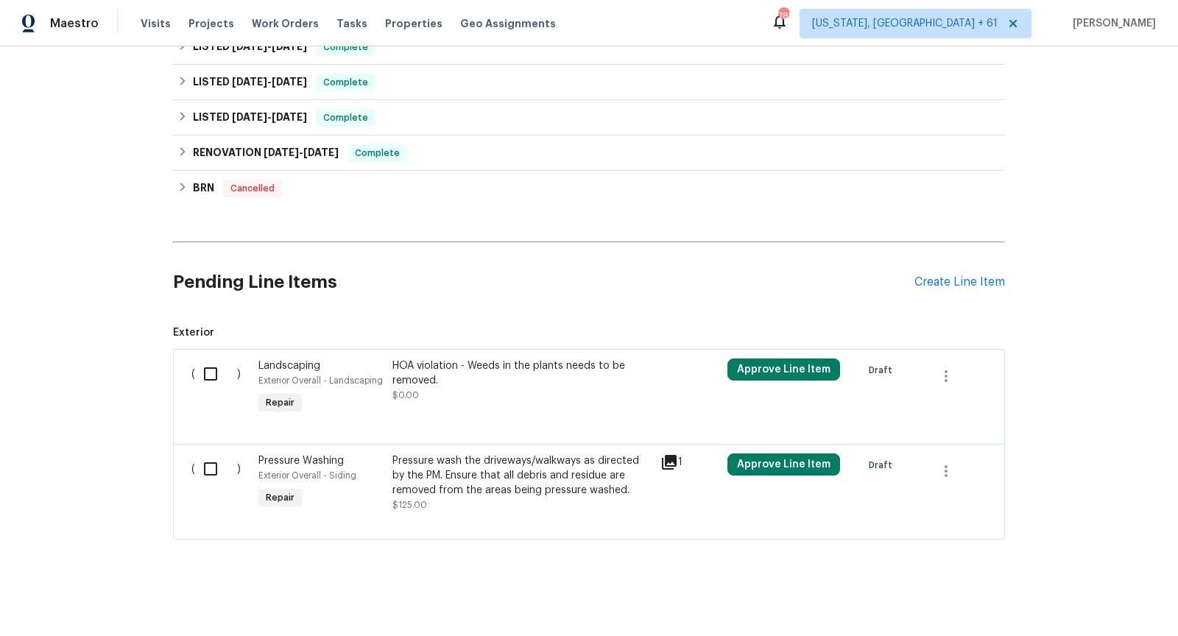
click at [218, 379] on input "checkbox" at bounding box center [216, 374] width 42 height 31
checkbox input "true"
click at [214, 469] on input "checkbox" at bounding box center [216, 469] width 42 height 31
checkbox input "true"
click at [1076, 601] on span "Create Work Order" at bounding box center [1094, 599] width 98 height 18
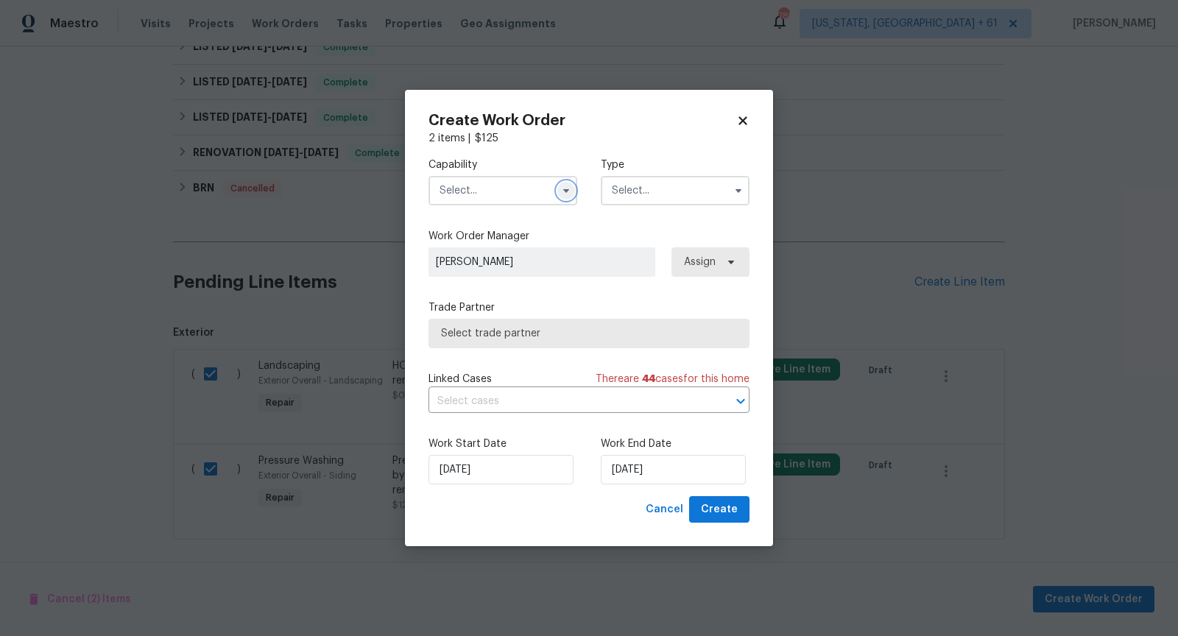
click at [562, 188] on icon "button" at bounding box center [566, 191] width 12 height 12
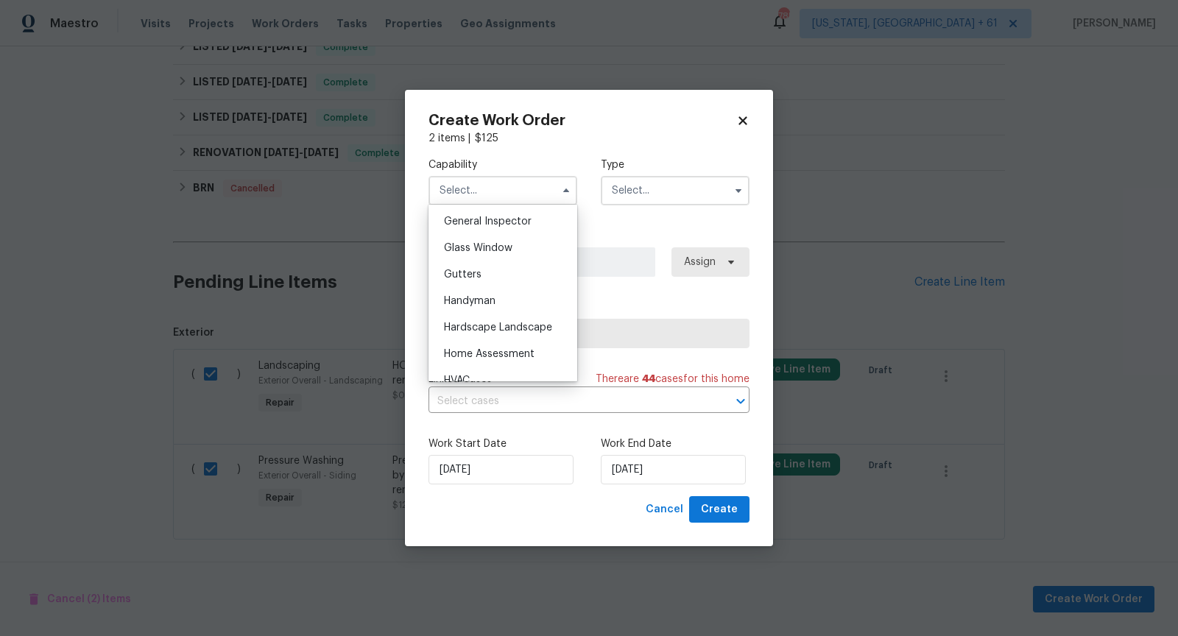
scroll to position [742, 0]
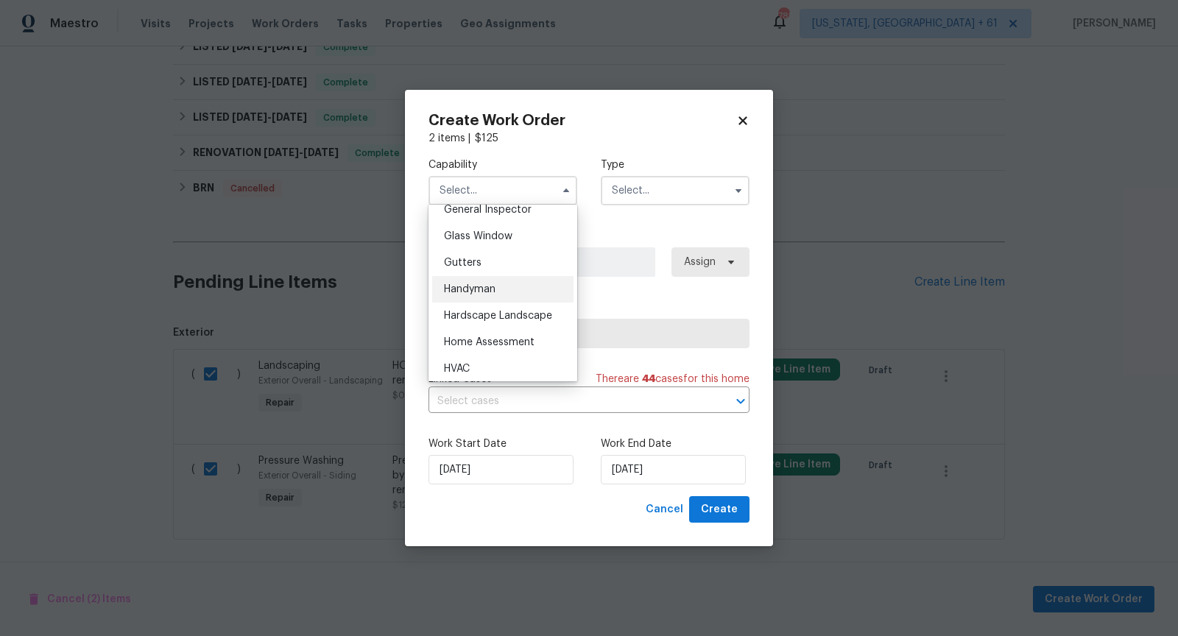
click at [511, 285] on div "Handyman" at bounding box center [502, 289] width 141 height 27
type input "Handyman"
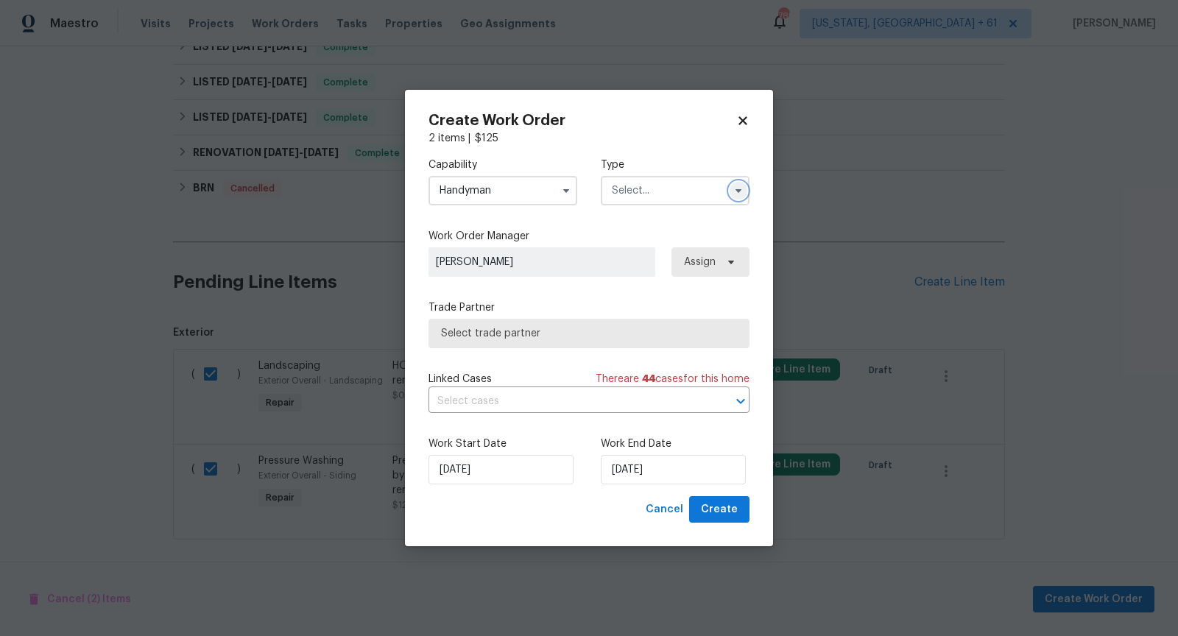
click at [736, 186] on icon "button" at bounding box center [739, 191] width 12 height 12
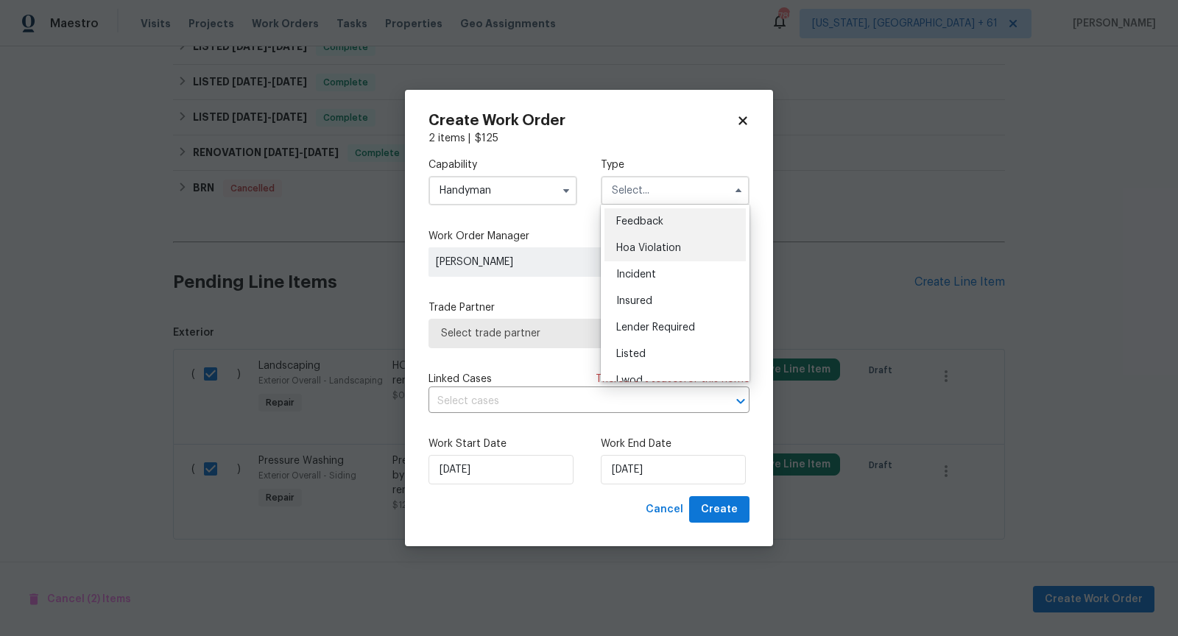
click at [677, 244] on span "Hoa Violation" at bounding box center [648, 248] width 65 height 10
type input "Hoa Violation"
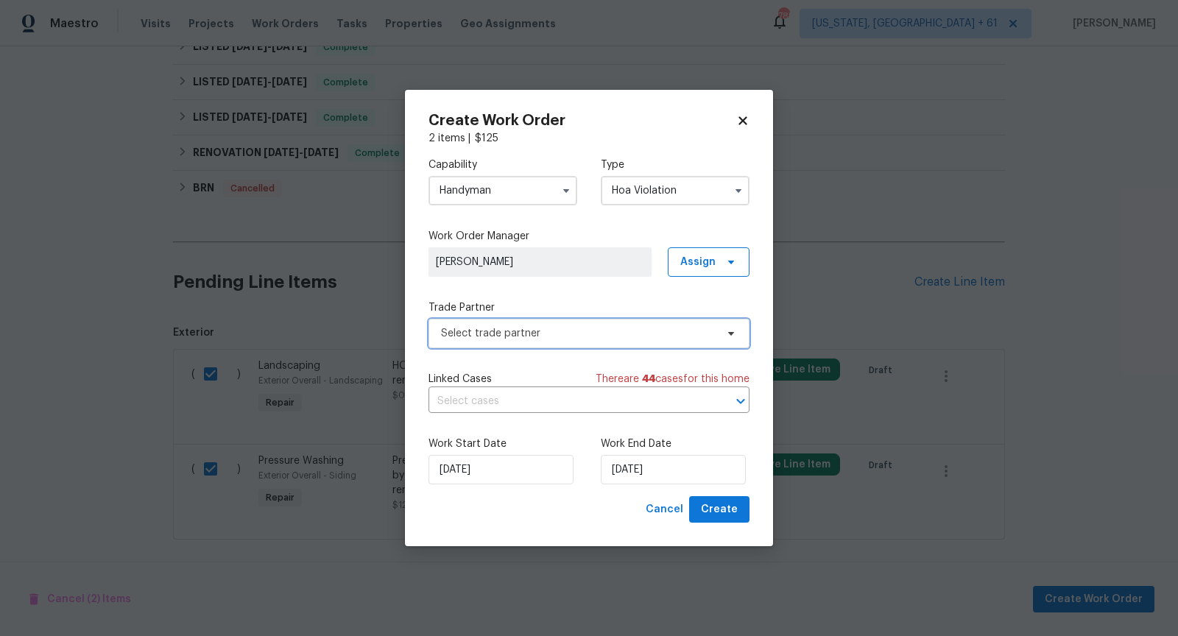
click at [638, 327] on span "Select trade partner" at bounding box center [578, 333] width 275 height 15
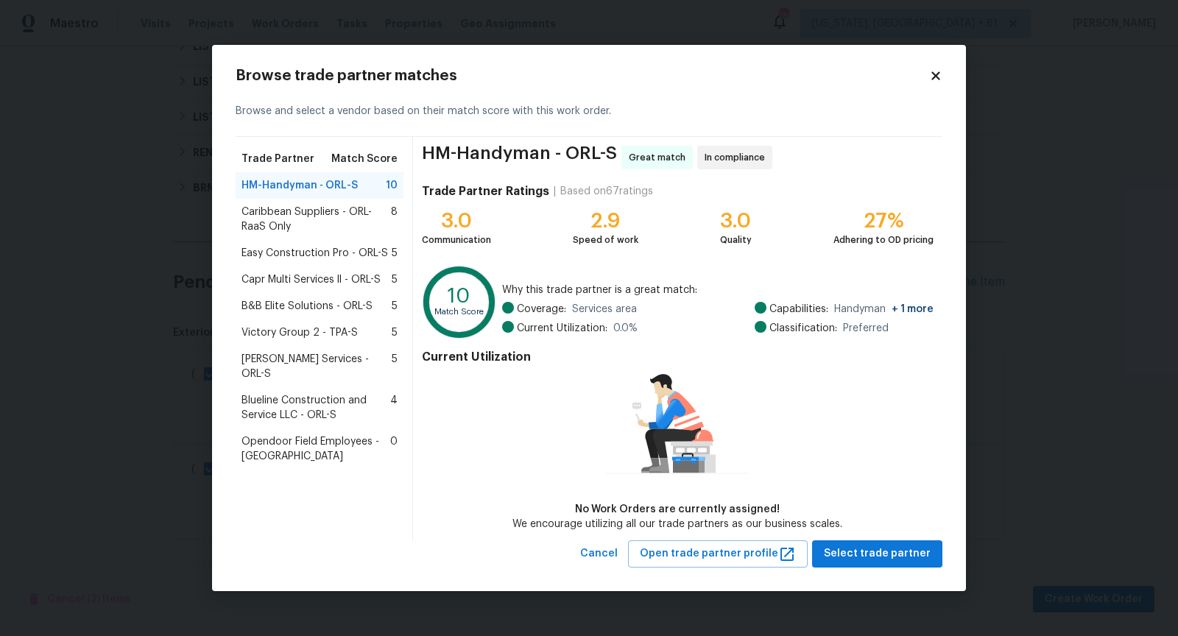
click at [935, 80] on icon at bounding box center [935, 75] width 13 height 13
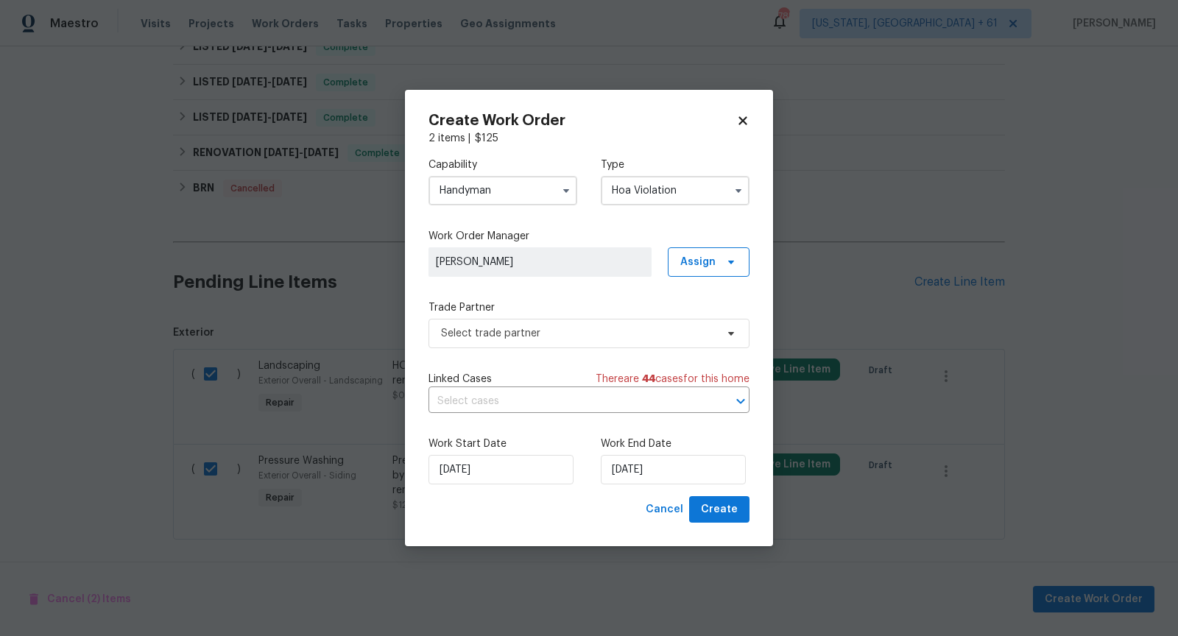
click at [550, 188] on input "Handyman" at bounding box center [502, 190] width 149 height 29
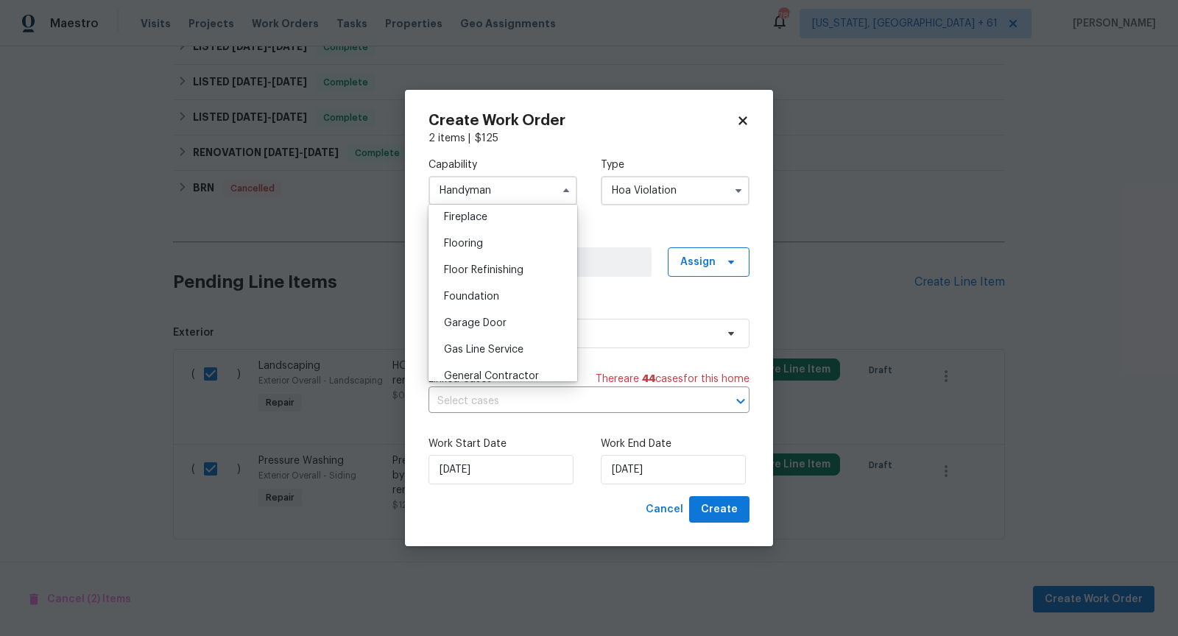
scroll to position [570, 0]
click at [512, 350] on span "General Contractor" at bounding box center [491, 355] width 95 height 10
type input "General Contractor"
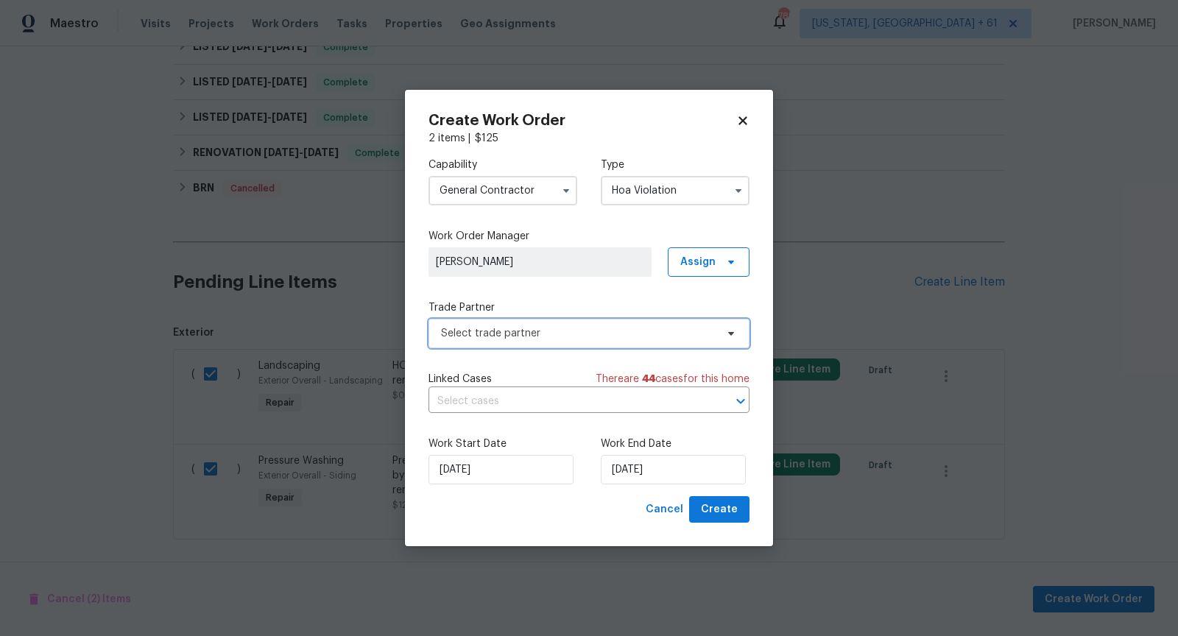
click at [602, 337] on span "Select trade partner" at bounding box center [578, 333] width 275 height 15
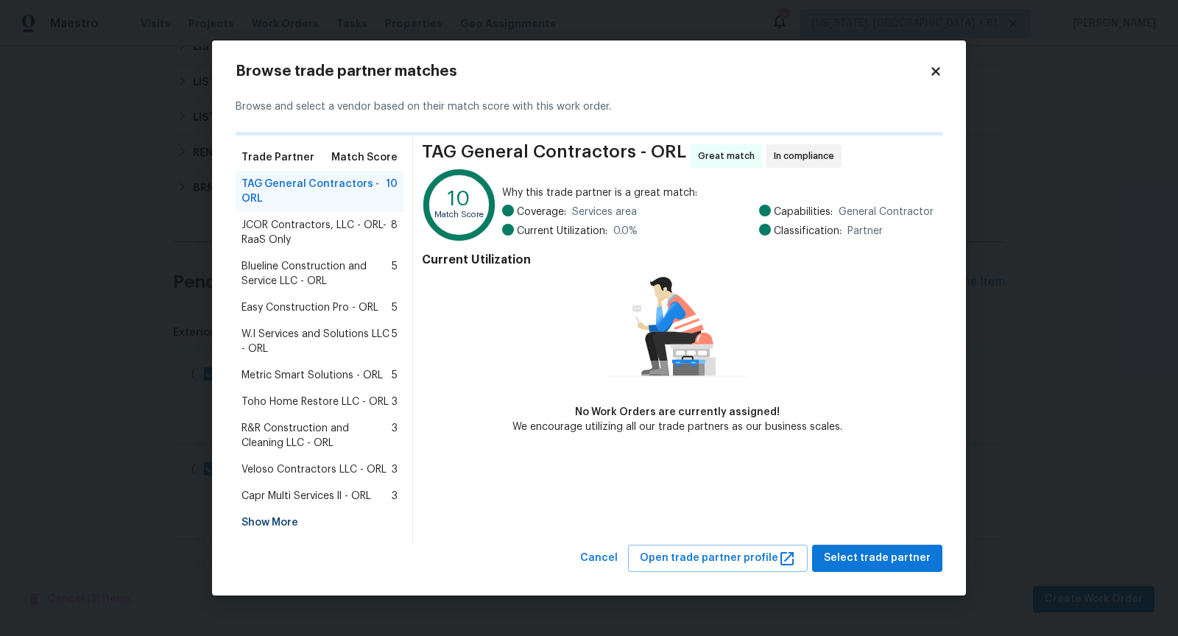
click at [317, 308] on span "Easy Construction Pro - ORL" at bounding box center [309, 307] width 137 height 15
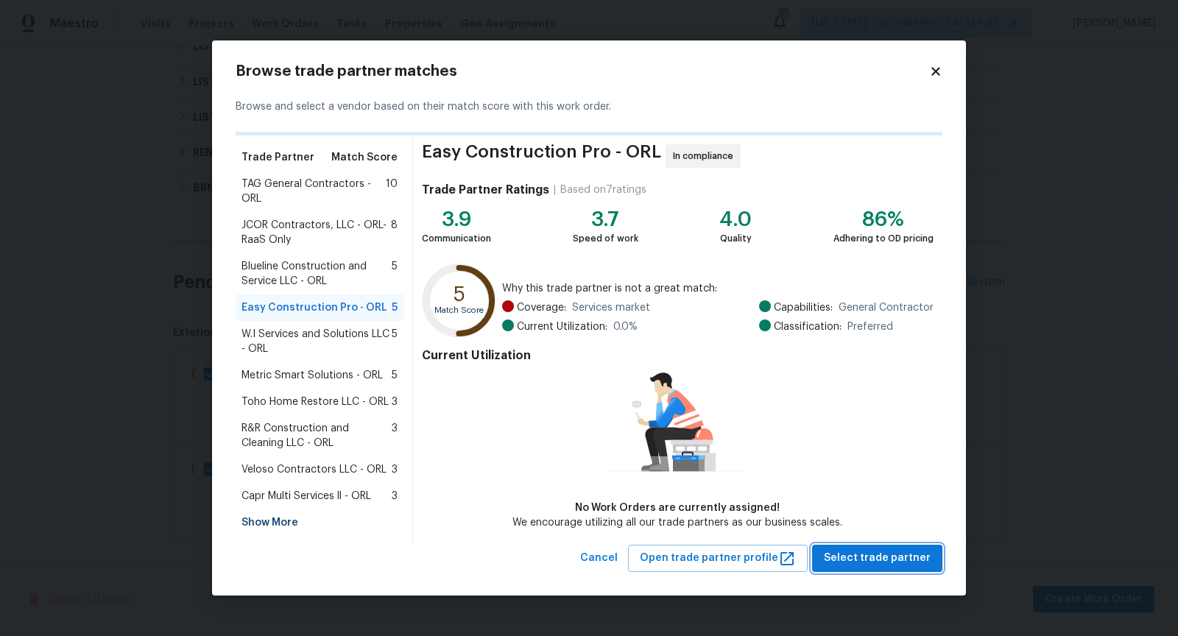
click at [898, 560] on span "Select trade partner" at bounding box center [877, 558] width 107 height 18
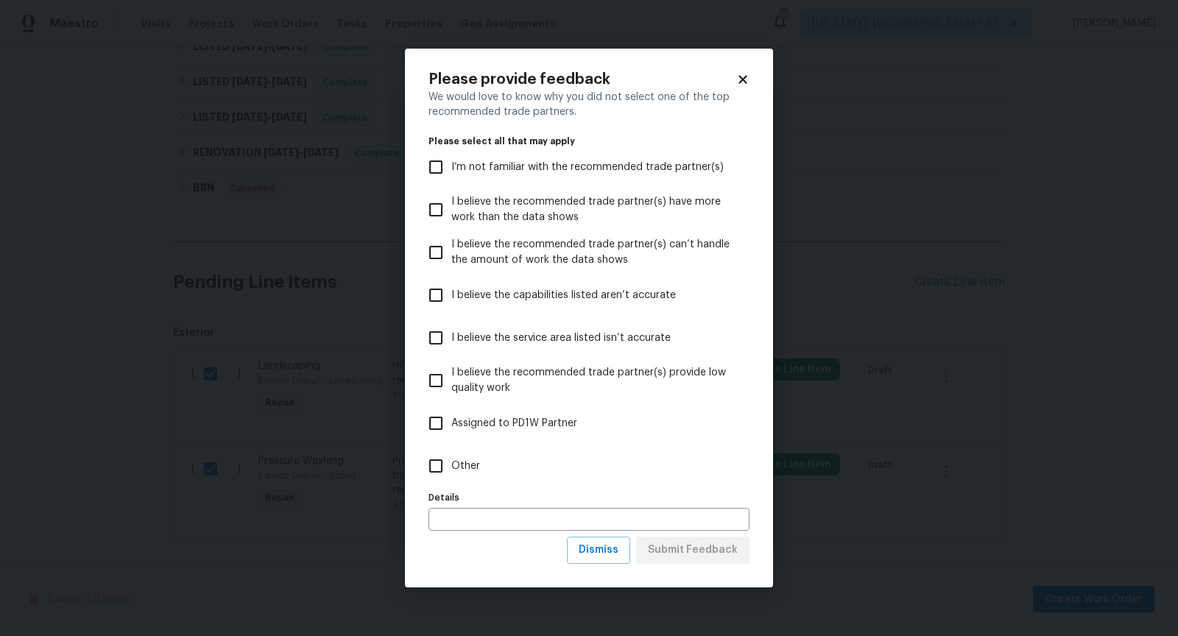
click at [427, 470] on input "Other" at bounding box center [435, 466] width 31 height 31
checkbox input "true"
click at [702, 550] on span "Submit Feedback" at bounding box center [693, 550] width 90 height 18
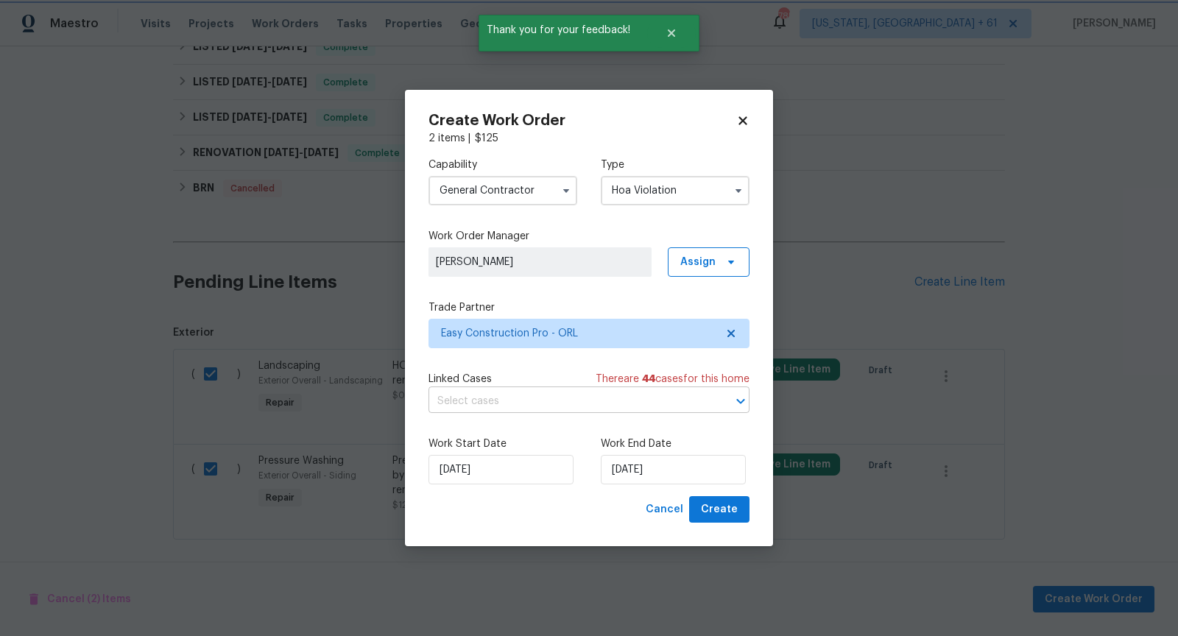
click at [736, 403] on icon "Open" at bounding box center [741, 401] width 18 height 18
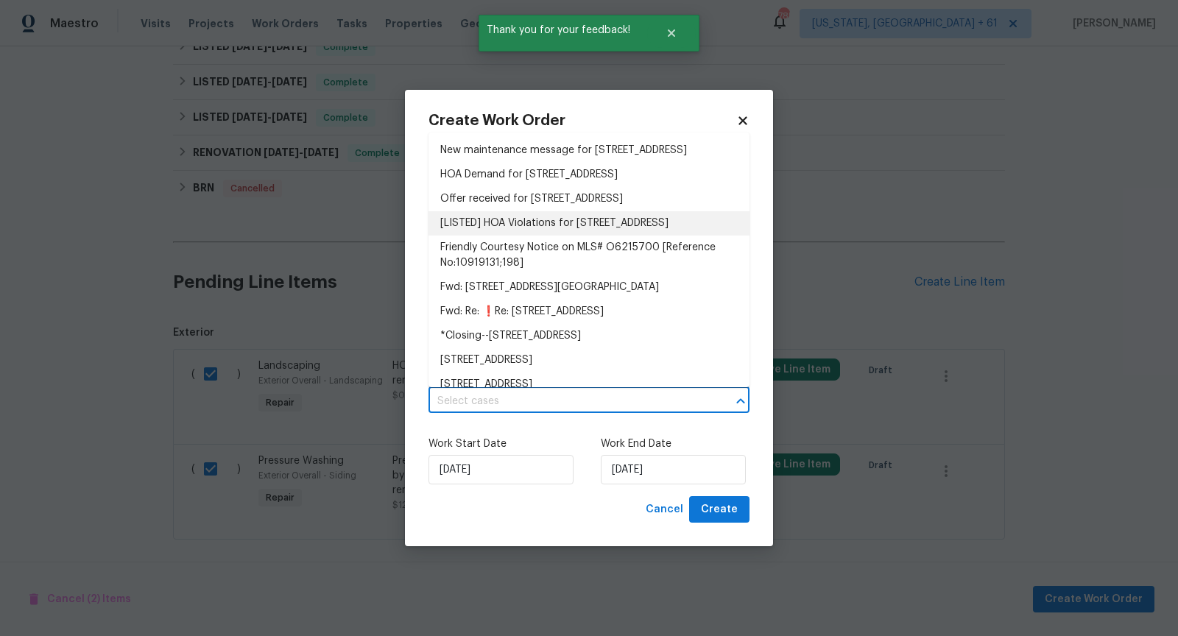
click at [538, 236] on li "[LISTED] HOA Violations for 89 Rivertown Rd, Palm Coast, FL 32137" at bounding box center [588, 223] width 321 height 24
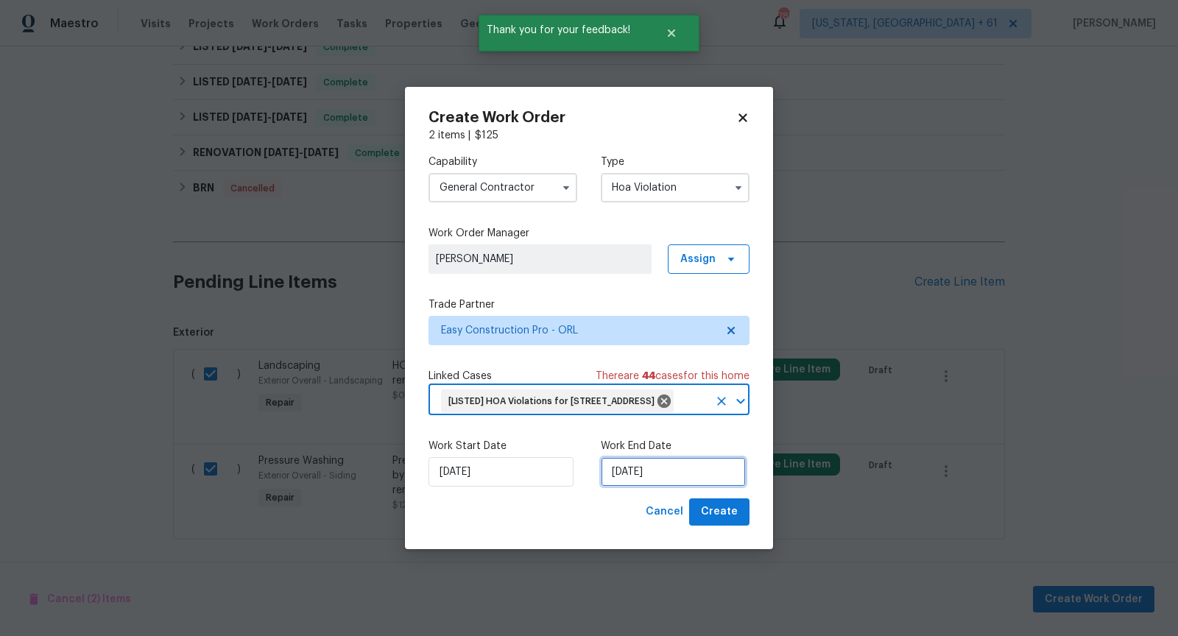
click at [666, 486] on input "03/10/2025" at bounding box center [673, 471] width 145 height 29
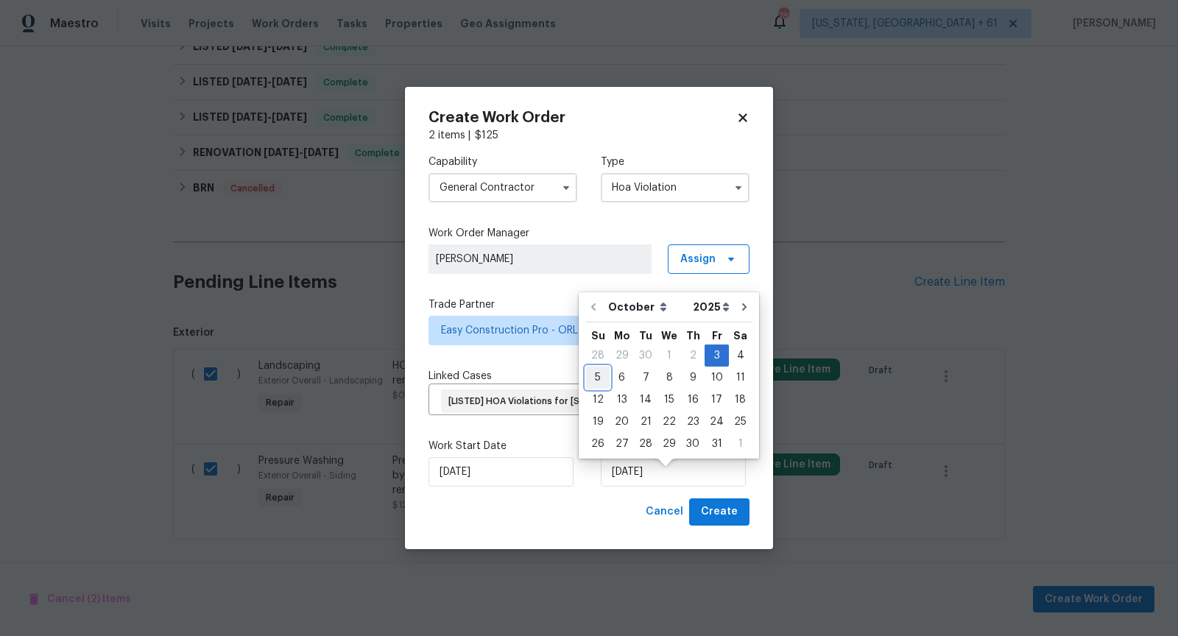
click at [593, 380] on div "5" at bounding box center [598, 377] width 24 height 21
type input "05/10/2025"
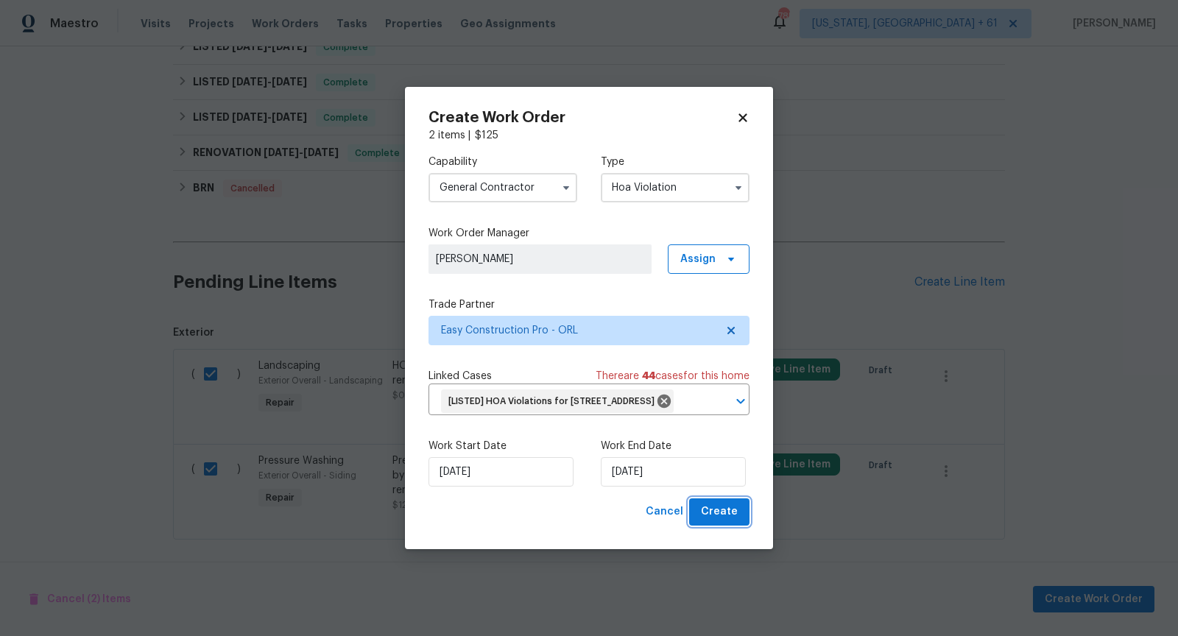
click at [744, 521] on button "Create" at bounding box center [719, 511] width 60 height 27
checkbox input "false"
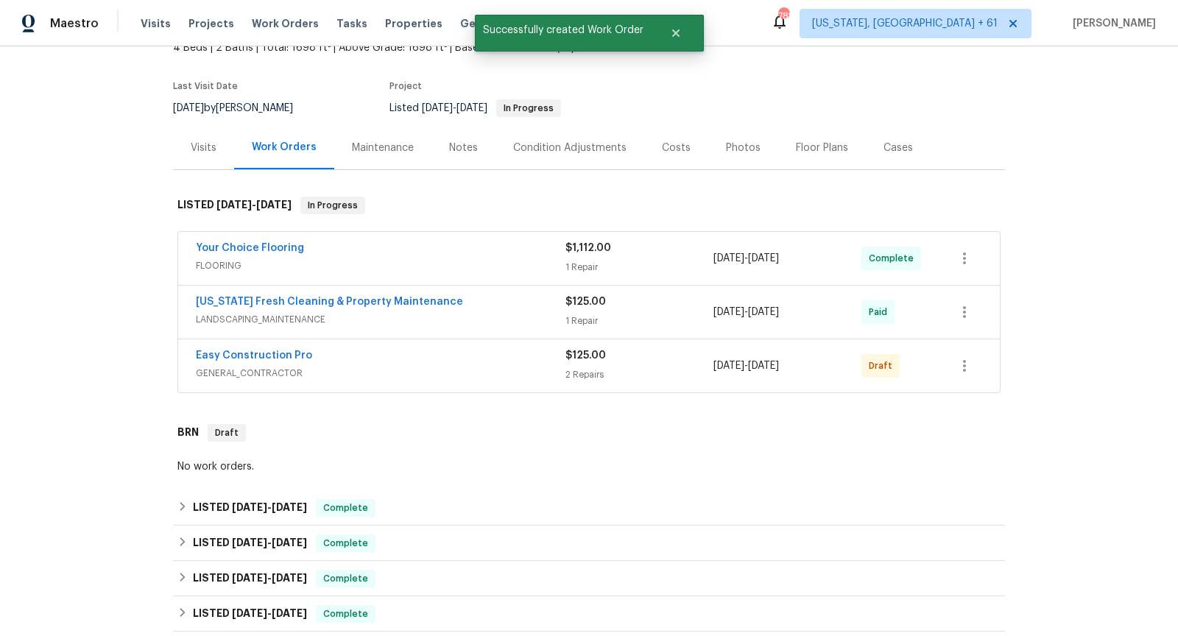
scroll to position [0, 0]
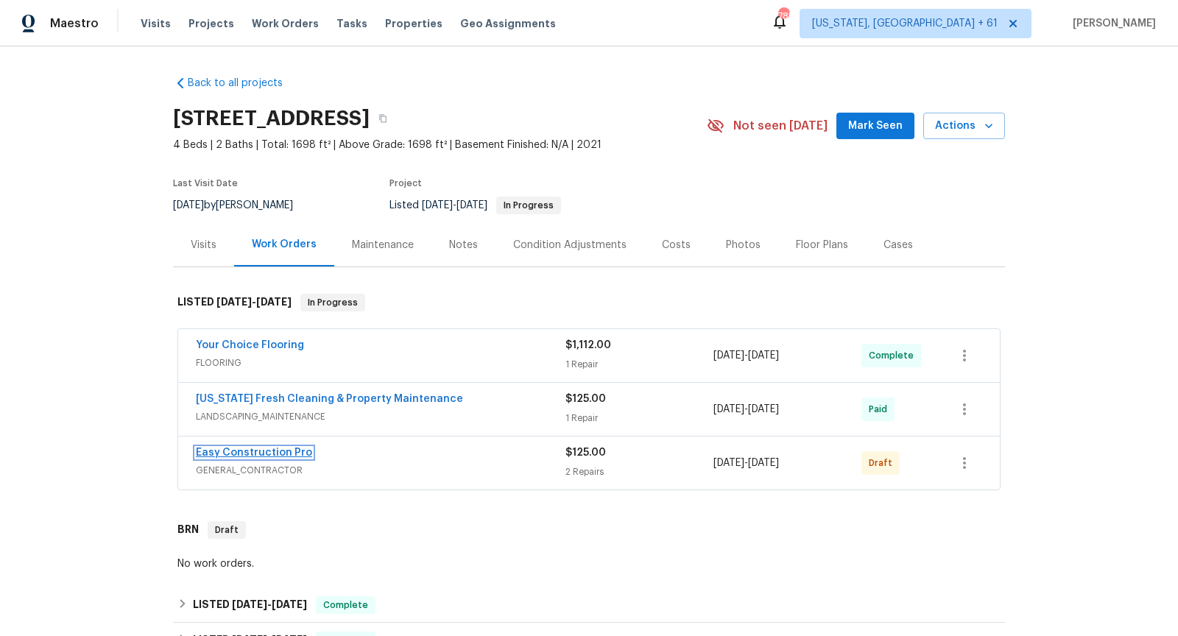
click at [284, 451] on link "Easy Construction Pro" at bounding box center [254, 453] width 116 height 10
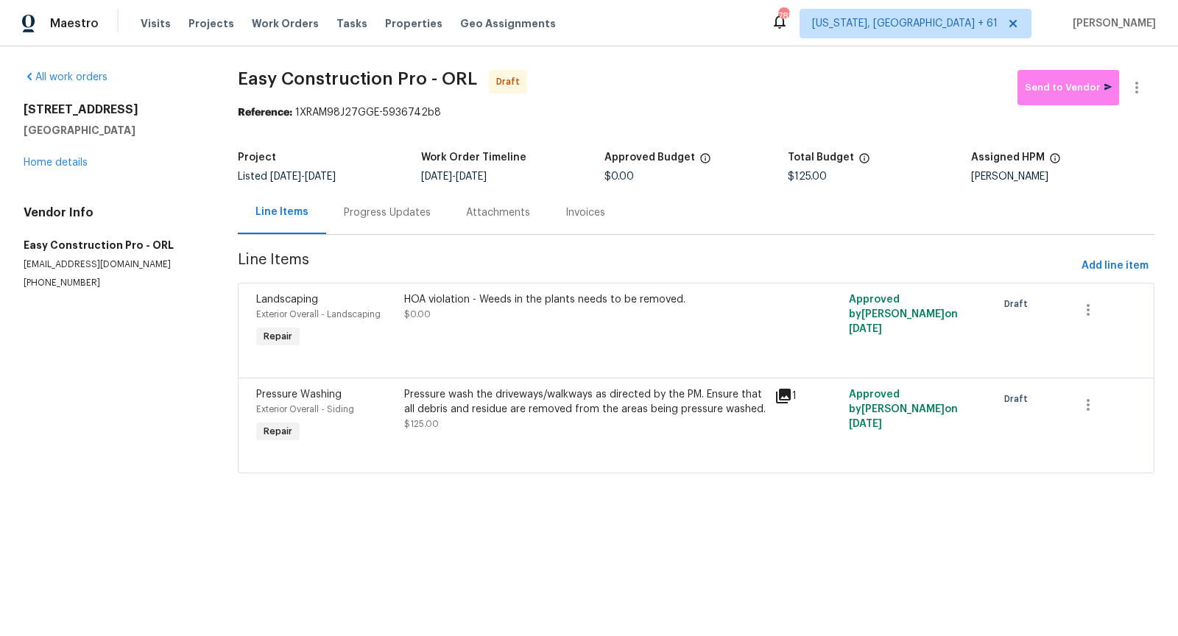
click at [408, 216] on div "Progress Updates" at bounding box center [387, 212] width 87 height 15
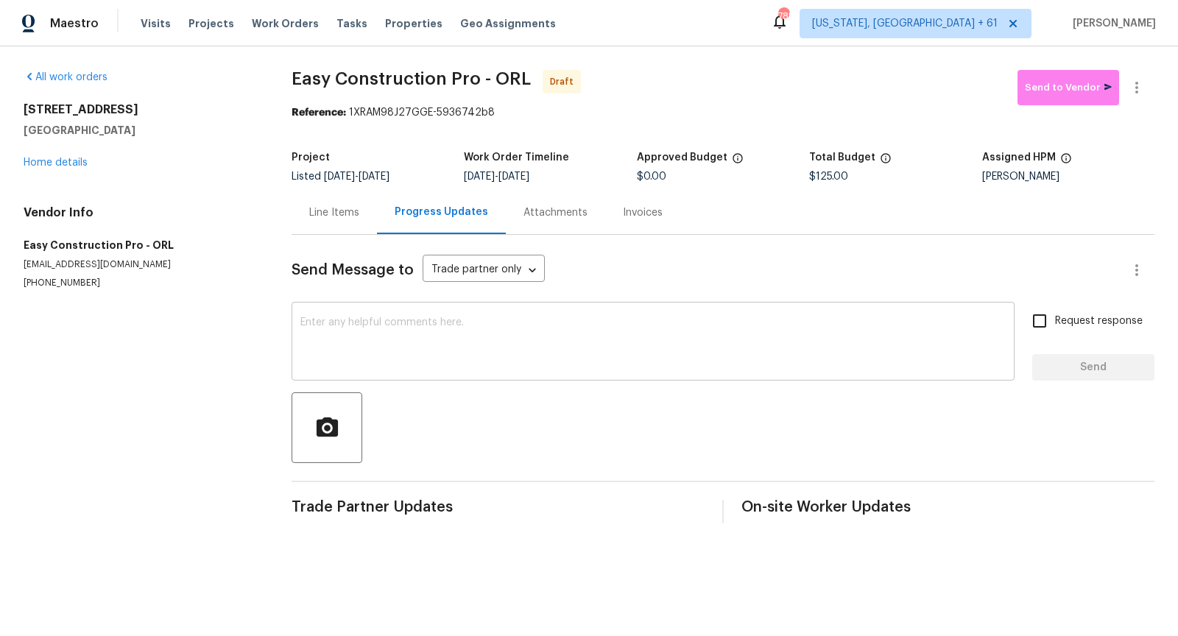
click at [397, 346] on textarea at bounding box center [652, 343] width 705 height 52
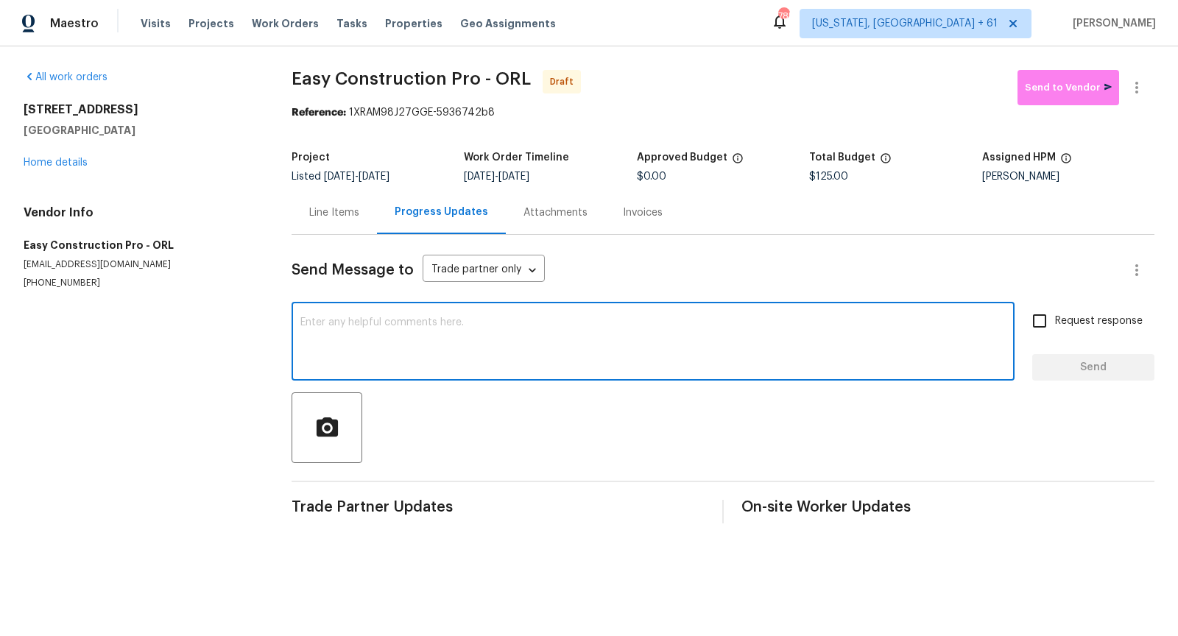
paste textarea "Hi, I'm [PERSON_NAME] from Opendoor. Just wanted to check if you received the w…"
type textarea "Hi, I'm [PERSON_NAME] from Opendoor. Just wanted to check if you received the w…"
click at [635, 322] on textarea at bounding box center [652, 343] width 705 height 52
paste textarea "Hi, I'm [PERSON_NAME] from Opendoor. Just wanted to check if you received the w…"
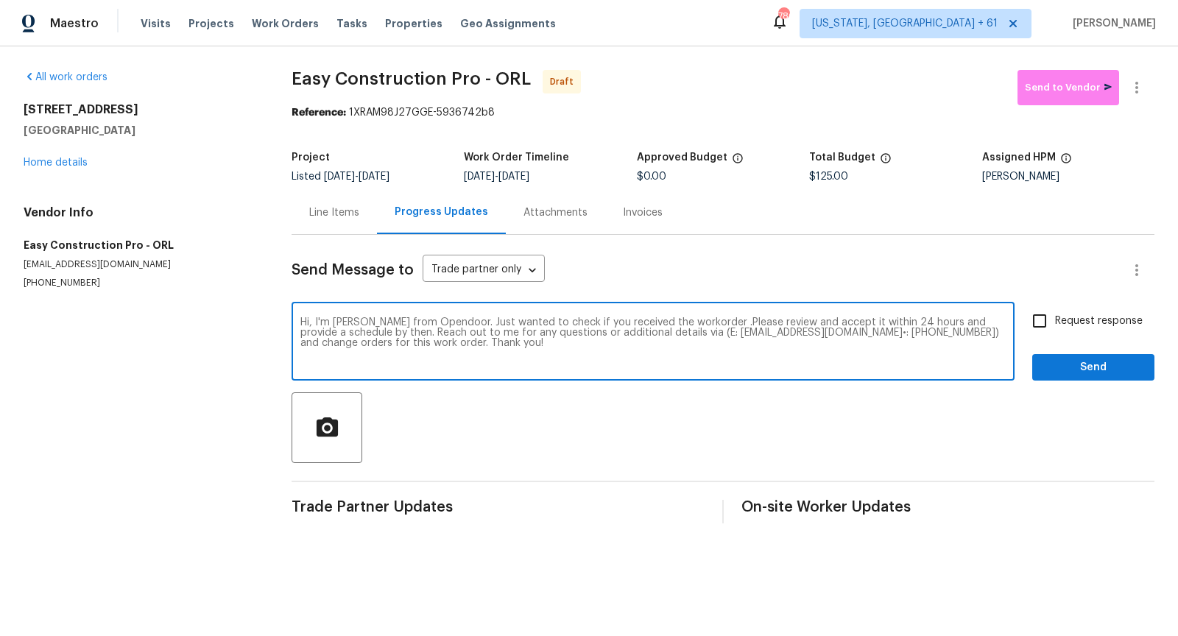
type textarea "Hi, I'm [PERSON_NAME] from Opendoor. Just wanted to check if you received the w…"
click at [1048, 325] on input "Request response" at bounding box center [1039, 321] width 31 height 31
checkbox input "true"
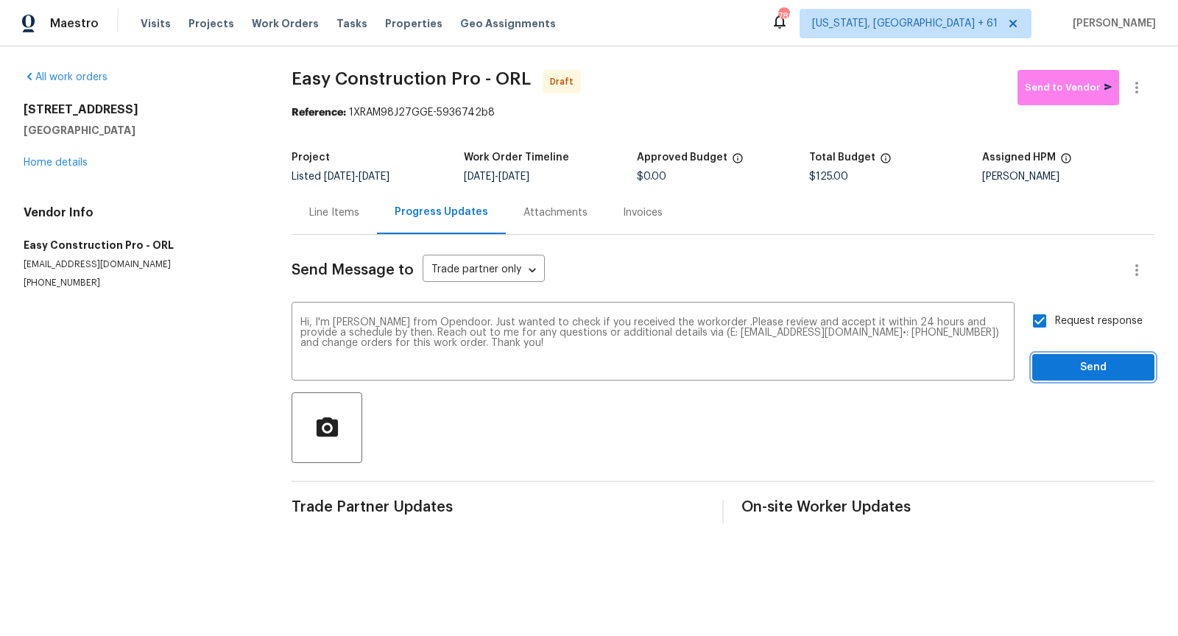
click at [1060, 367] on span "Send" at bounding box center [1093, 368] width 99 height 18
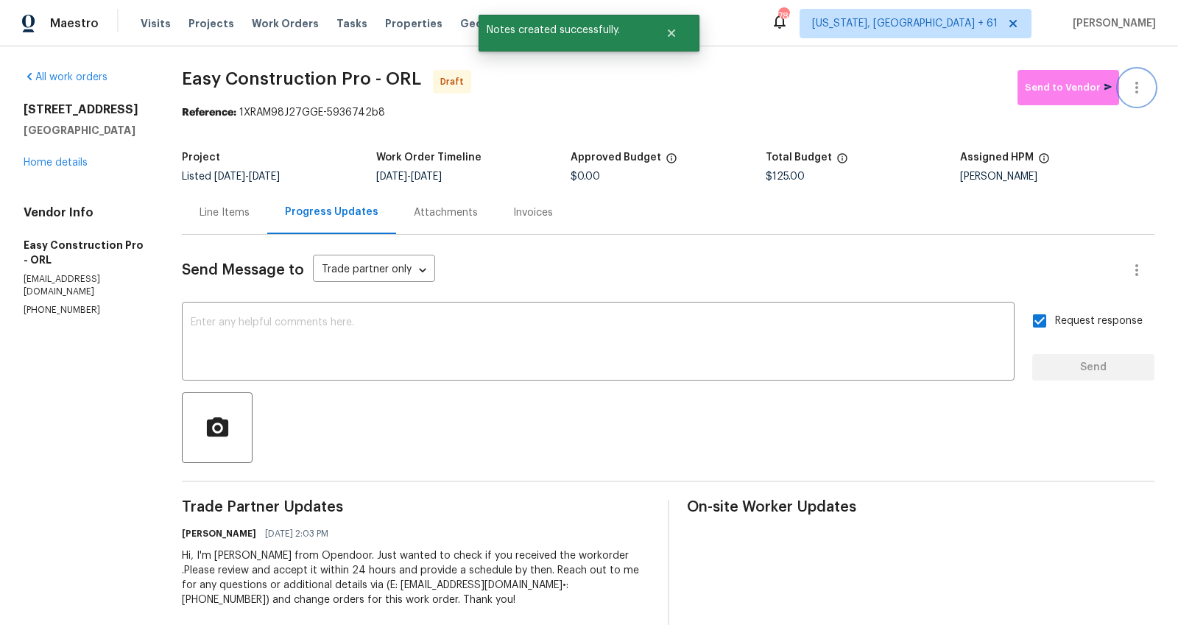
click at [1132, 84] on icon "button" at bounding box center [1137, 88] width 18 height 18
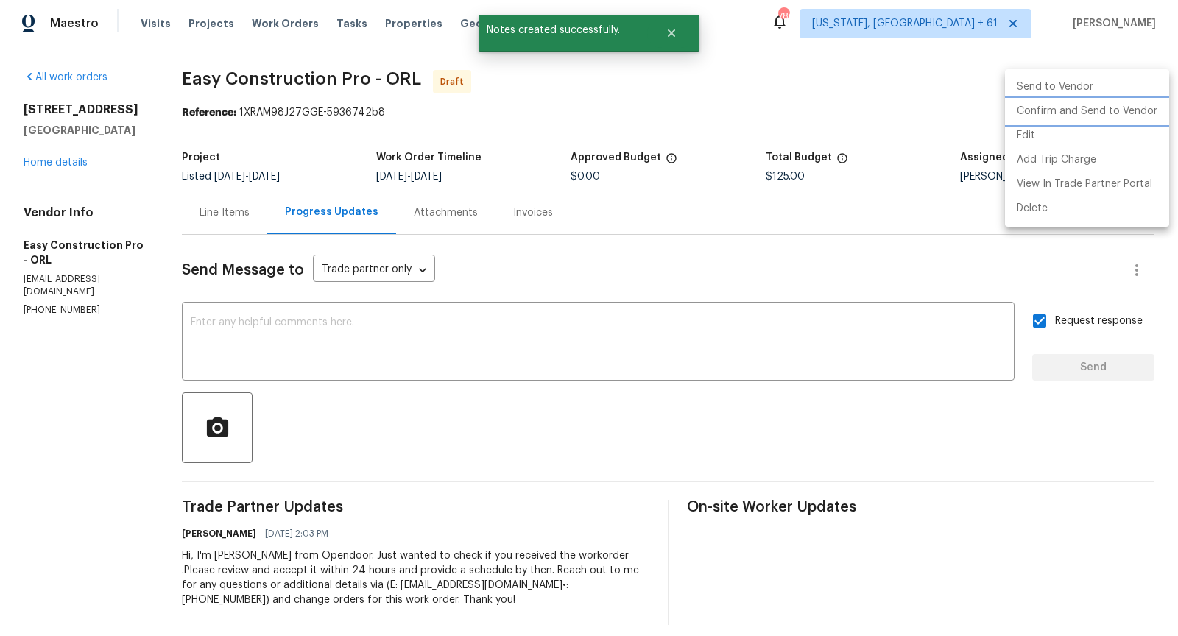
click at [1057, 114] on li "Confirm and Send to Vendor" at bounding box center [1087, 111] width 164 height 24
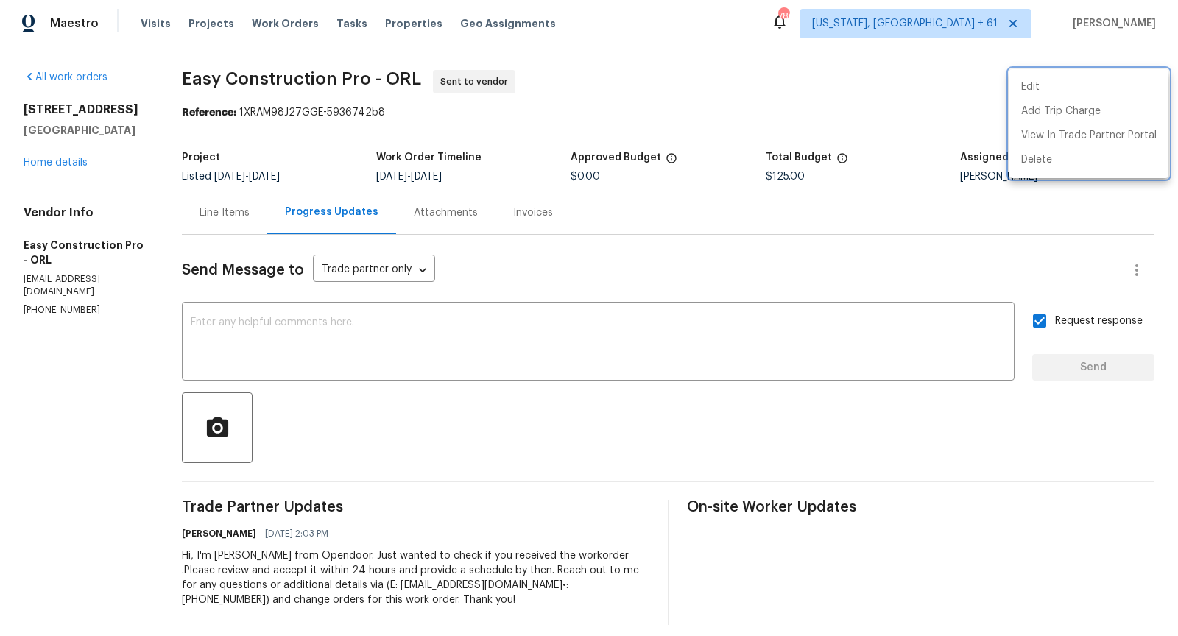
click at [59, 163] on div at bounding box center [589, 318] width 1178 height 636
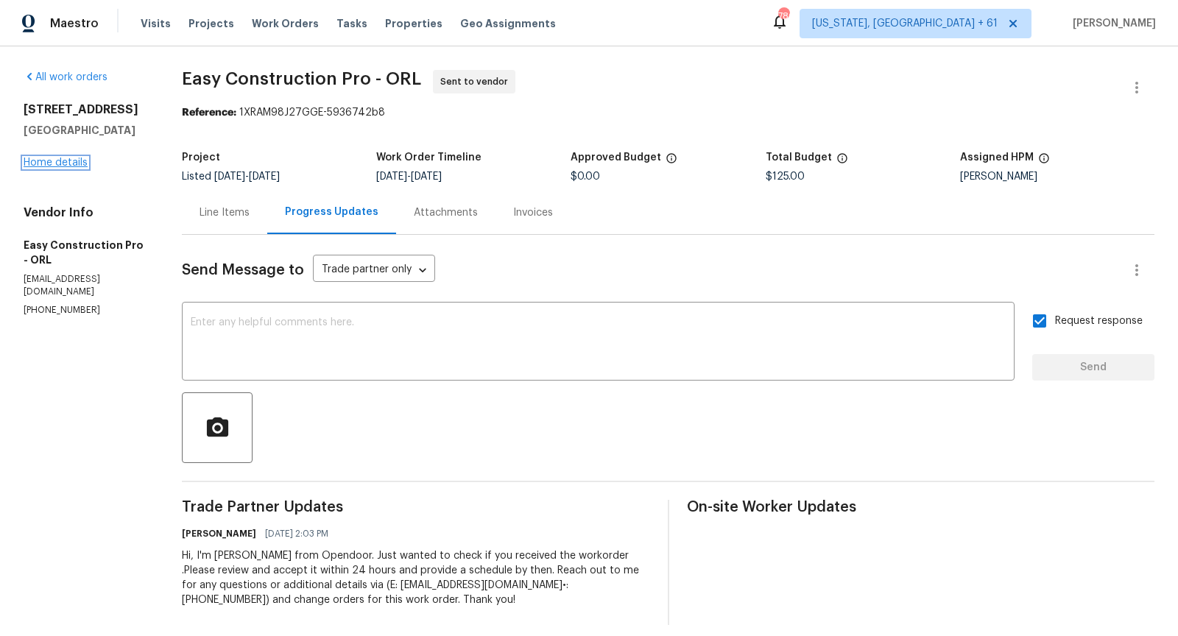
click at [75, 161] on link "Home details" at bounding box center [56, 163] width 64 height 10
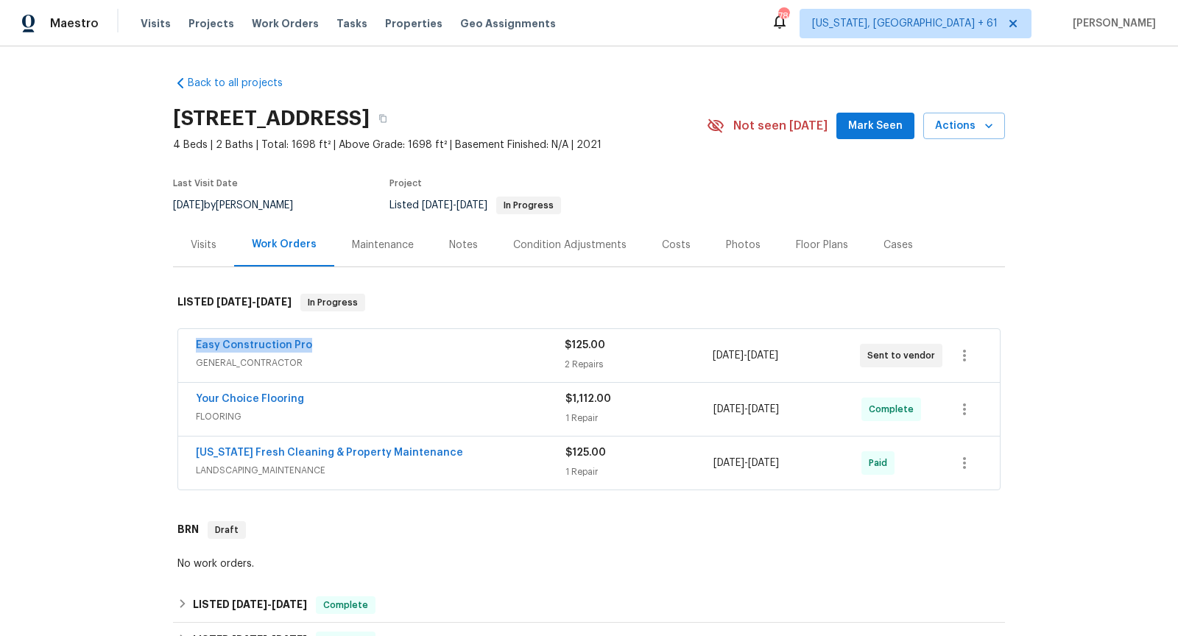
drag, startPoint x: 316, startPoint y: 348, endPoint x: 194, endPoint y: 344, distance: 121.5
click at [194, 344] on div "Easy Construction Pro GENERAL_CONTRACTOR $125.00 2 Repairs [DATE] - [DATE] Sent…" at bounding box center [589, 355] width 822 height 53
copy link "Easy Construction Pro"
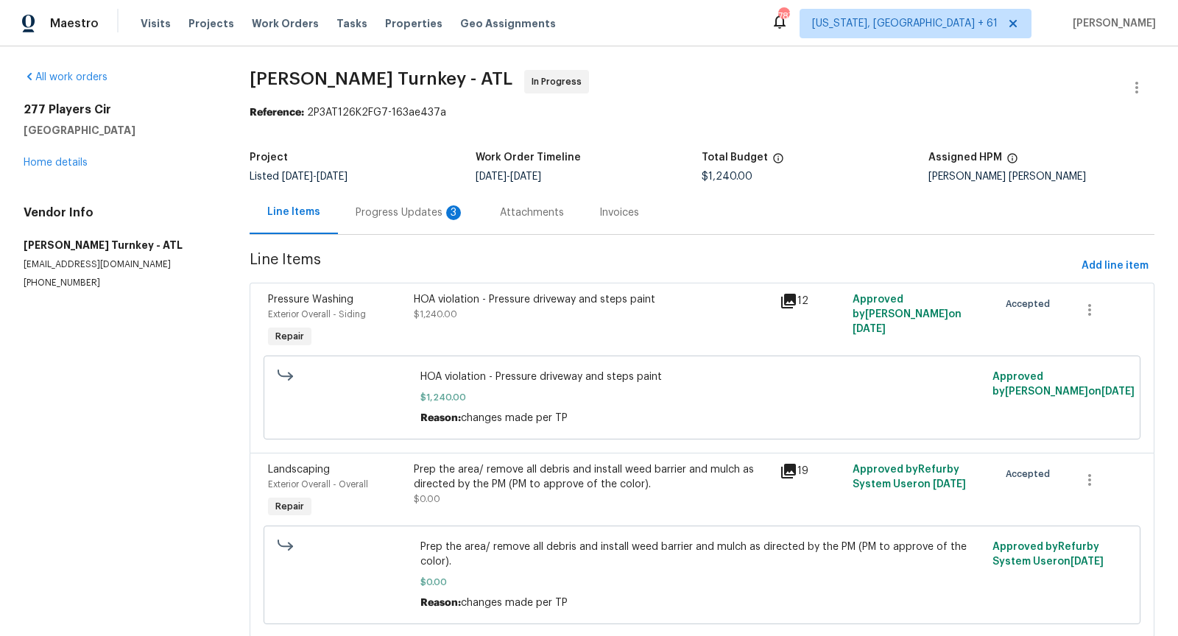
click at [429, 212] on div "Progress Updates 3" at bounding box center [410, 212] width 109 height 15
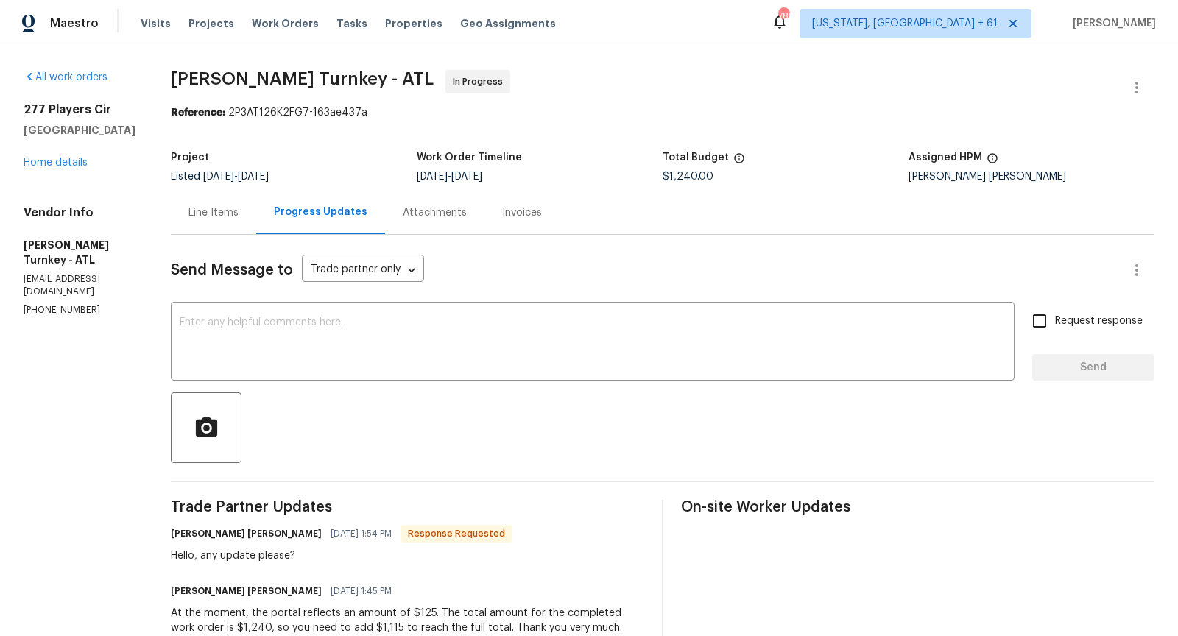
click at [208, 211] on div "Line Items" at bounding box center [213, 212] width 50 height 15
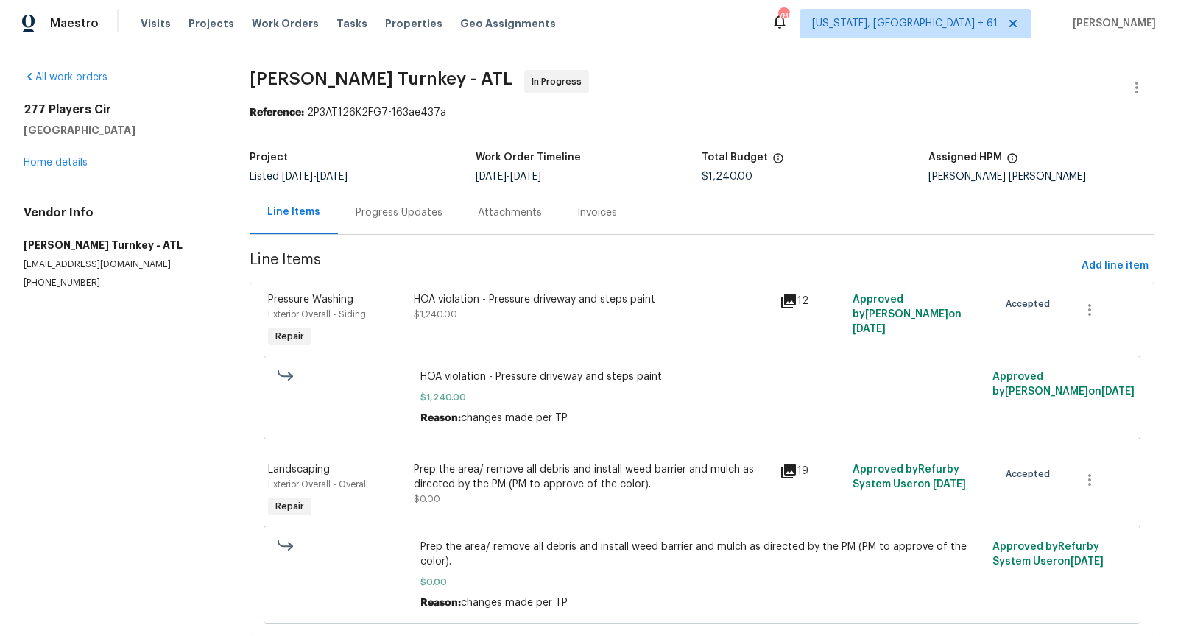
click at [381, 209] on div "Progress Updates" at bounding box center [399, 212] width 87 height 15
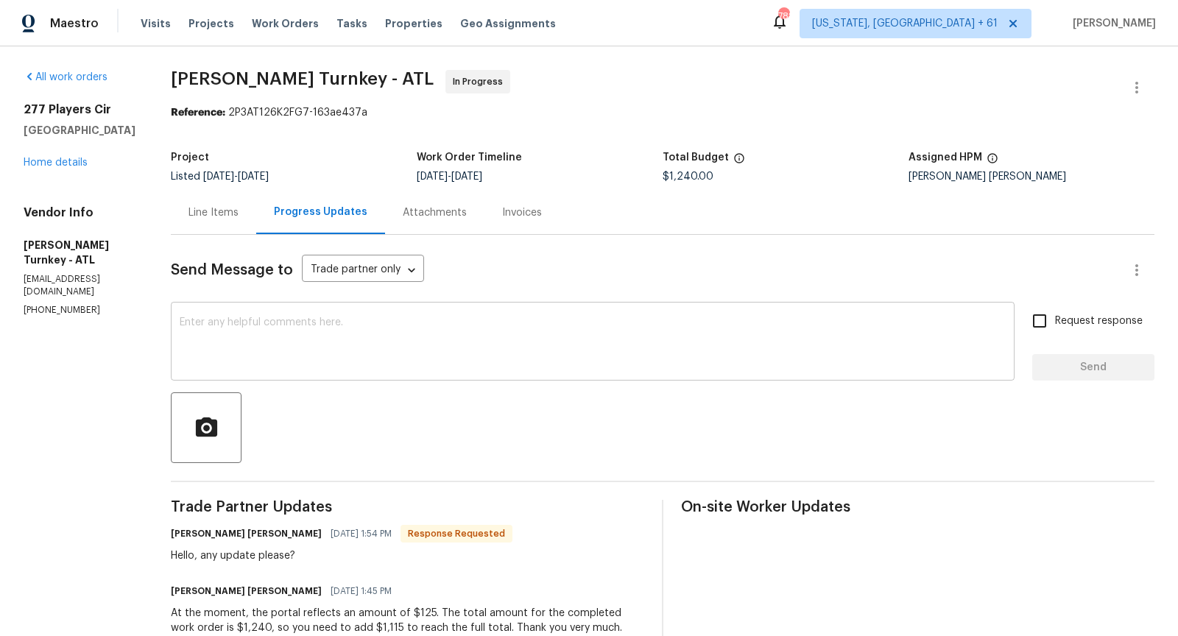
click at [420, 364] on textarea at bounding box center [593, 343] width 826 height 52
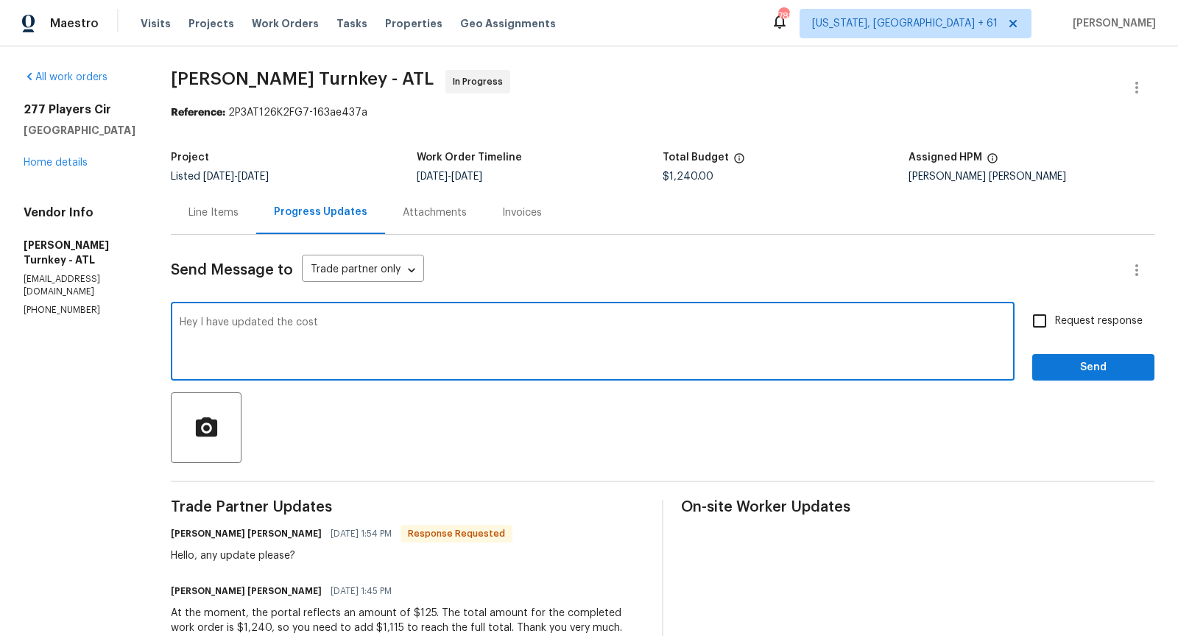
type textarea "Hey I have updated the cost"
click at [1044, 321] on input "Request response" at bounding box center [1039, 321] width 31 height 31
checkbox input "true"
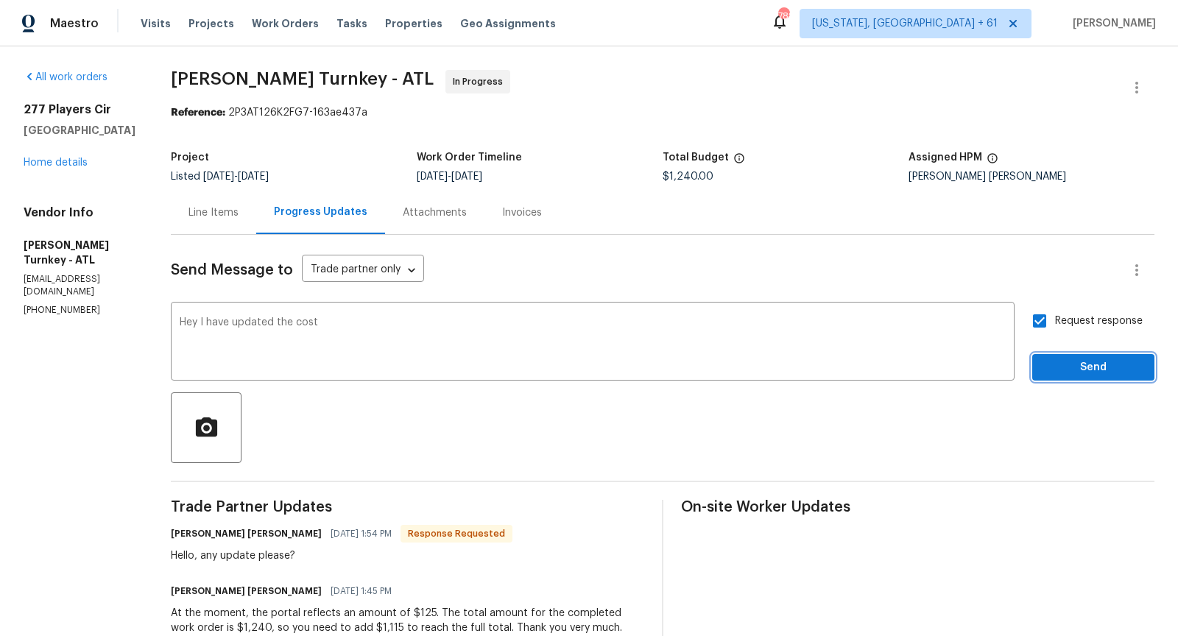
click at [1073, 367] on span "Send" at bounding box center [1093, 368] width 99 height 18
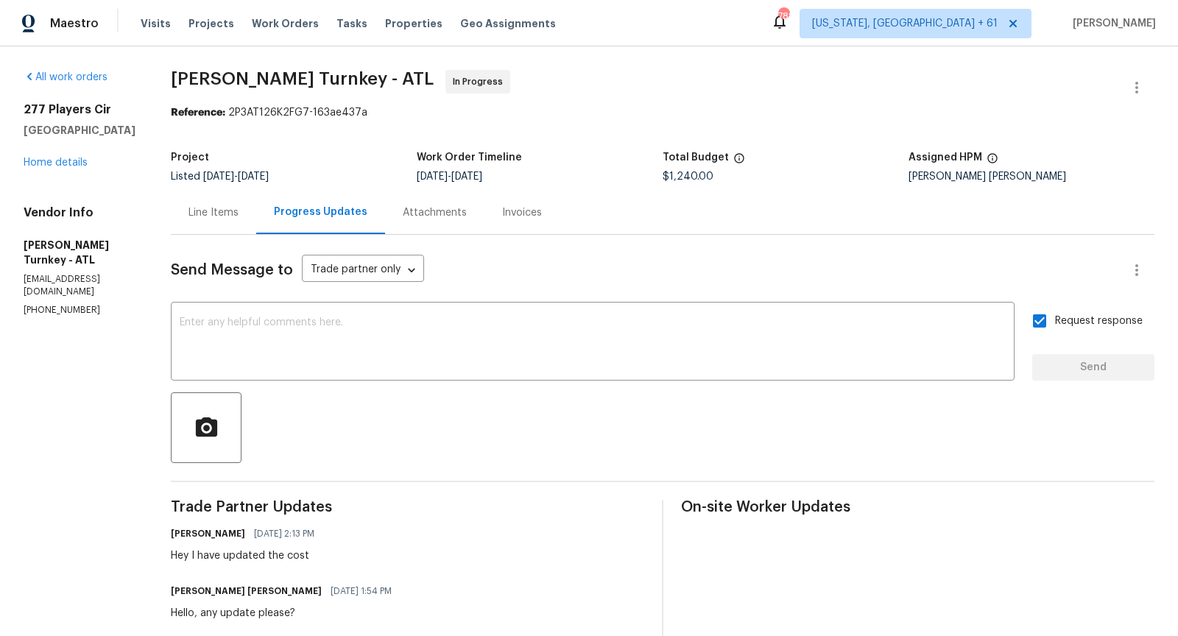
click at [208, 207] on div "Line Items" at bounding box center [213, 212] width 50 height 15
